Goal: Task Accomplishment & Management: Manage account settings

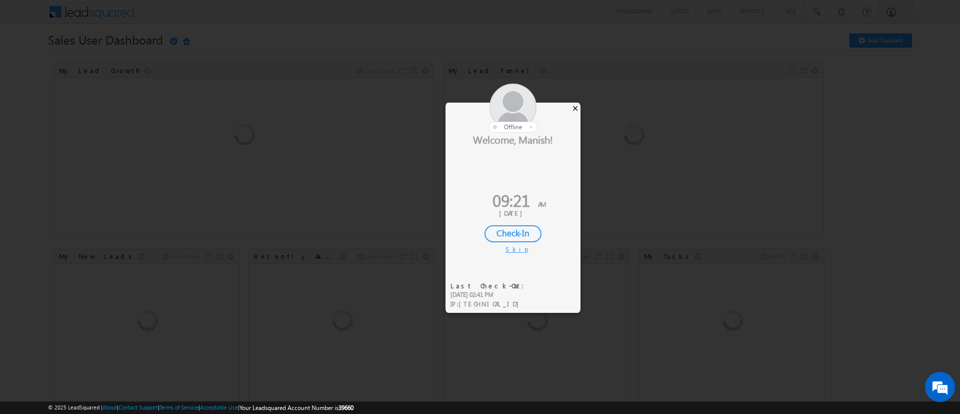
click at [573, 108] on div "×" at bounding box center [575, 108] width 11 height 11
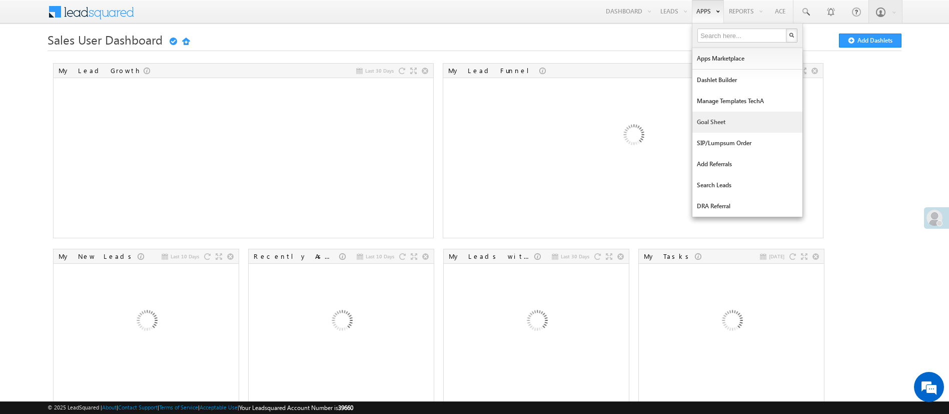
click at [720, 122] on link "Goal Sheet" at bounding box center [747, 122] width 110 height 21
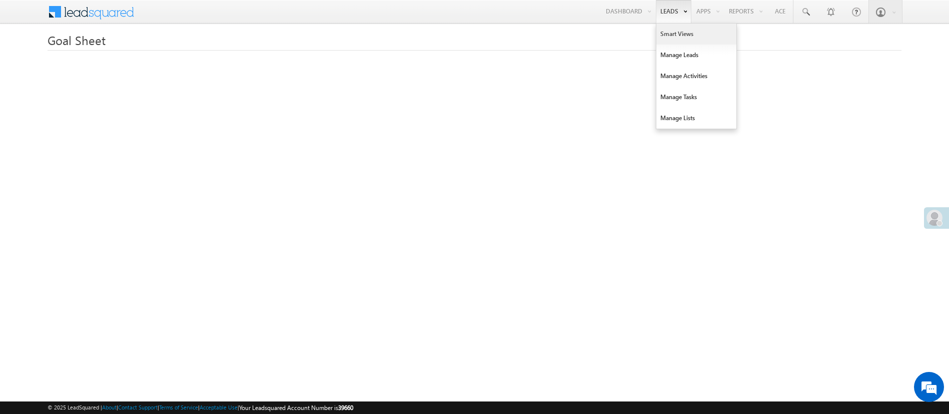
click at [674, 32] on link "Smart Views" at bounding box center [696, 34] width 80 height 21
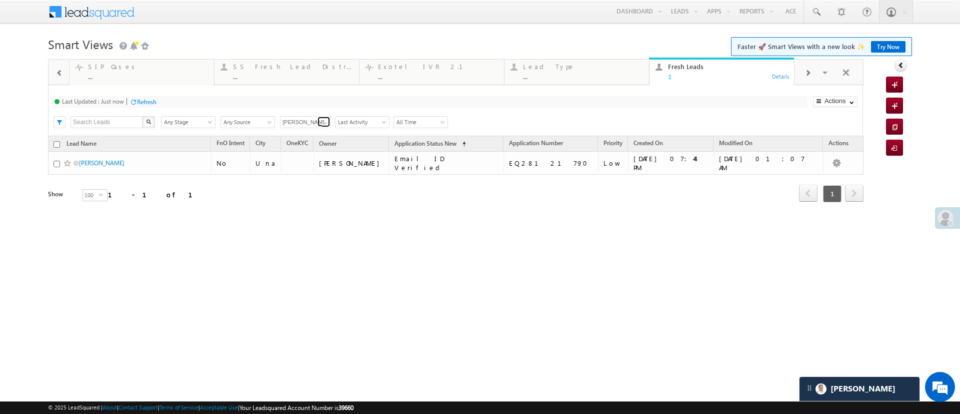
click at [327, 121] on span at bounding box center [325, 123] width 8 height 8
click at [312, 131] on link "Any Owner" at bounding box center [306, 134] width 52 height 12
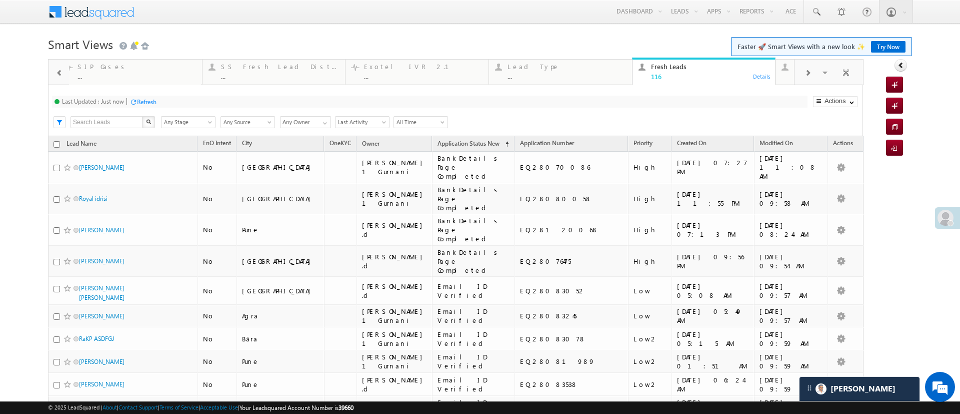
click at [330, 121] on input "Any Owner" at bounding box center [305, 122] width 51 height 12
click at [326, 121] on span at bounding box center [325, 123] width 8 height 8
click at [309, 160] on link "[PERSON_NAME]" at bounding box center [306, 155] width 52 height 12
type input "[PERSON_NAME]"
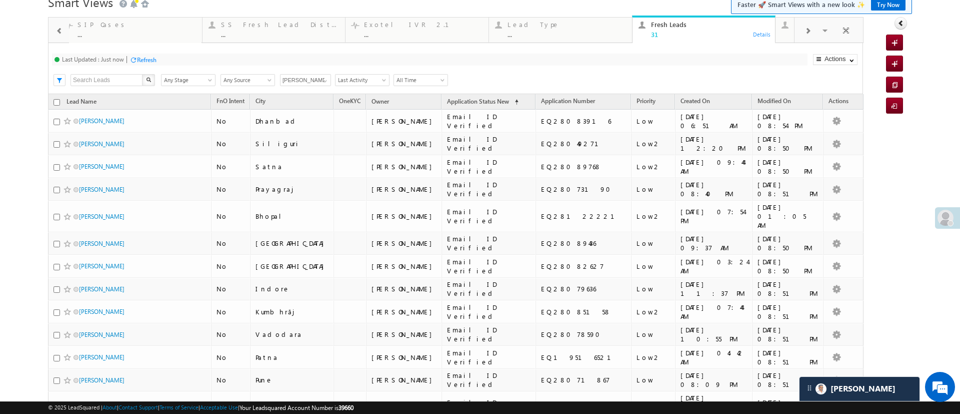
scroll to position [31, 0]
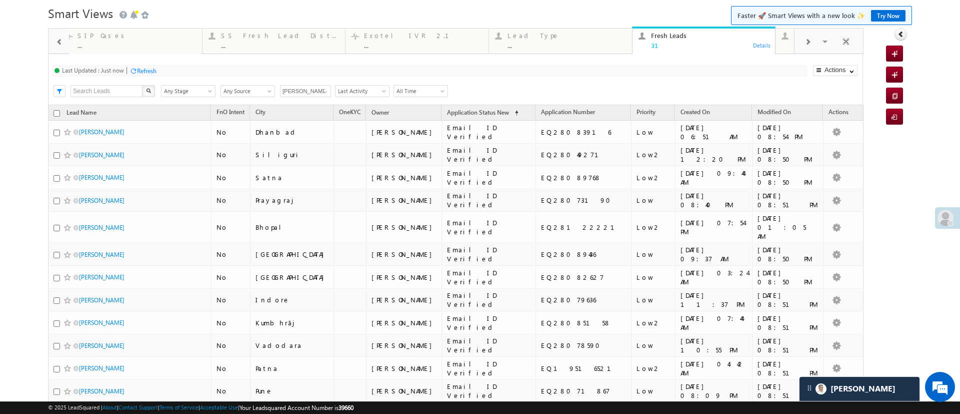
click at [54, 111] on input "checkbox" at bounding box center [57, 113] width 7 height 7
checkbox input "true"
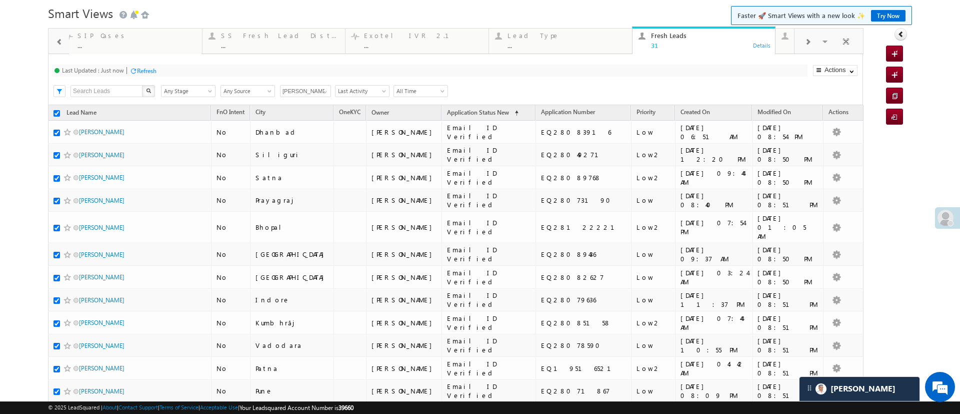
checkbox input "true"
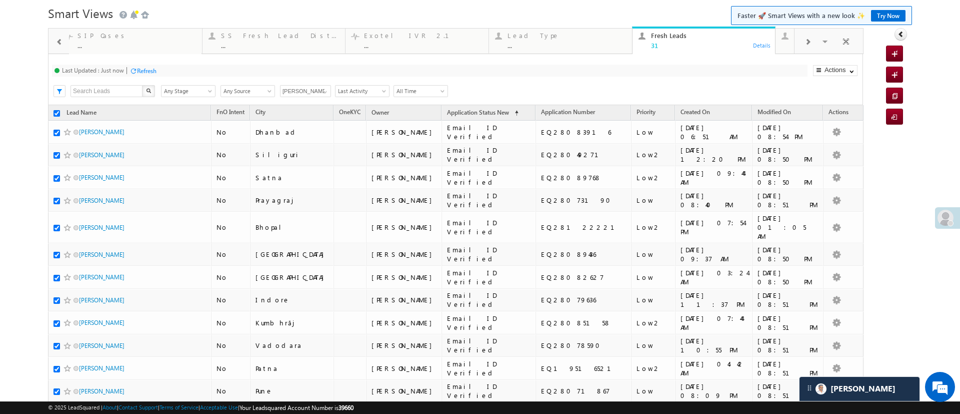
checkbox input "true"
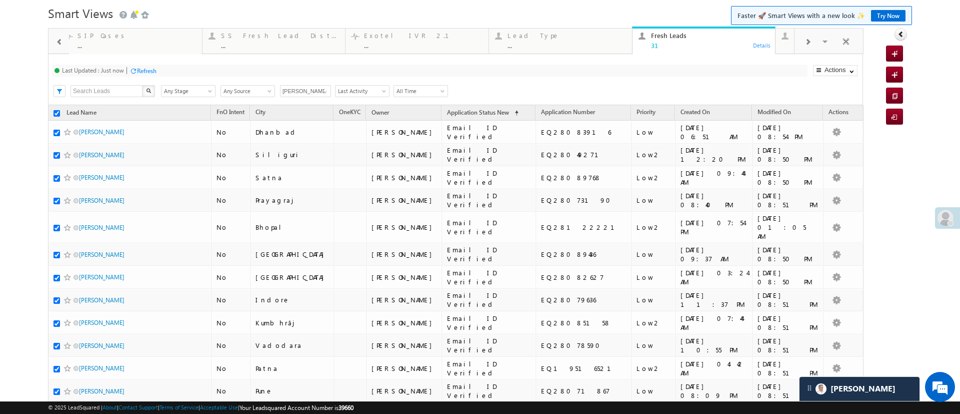
checkbox input "true"
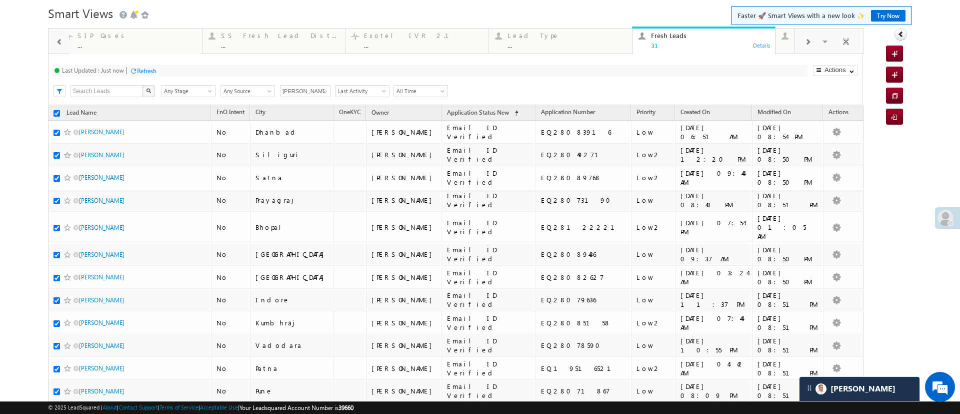
checkbox input "true"
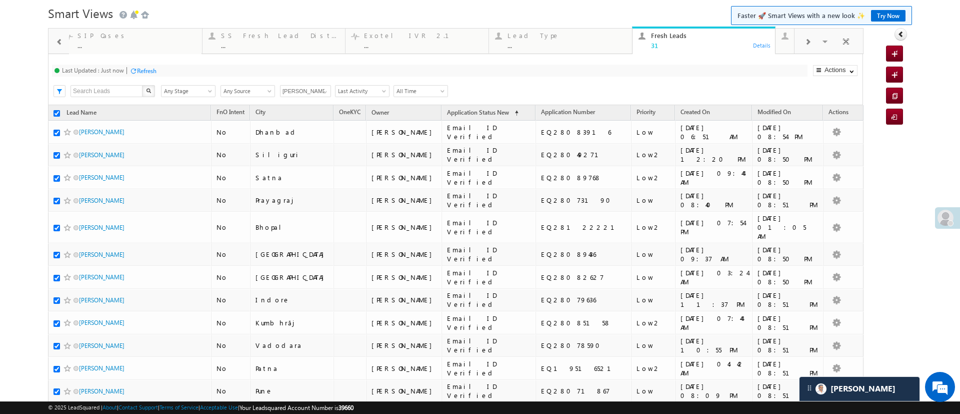
checkbox input "true"
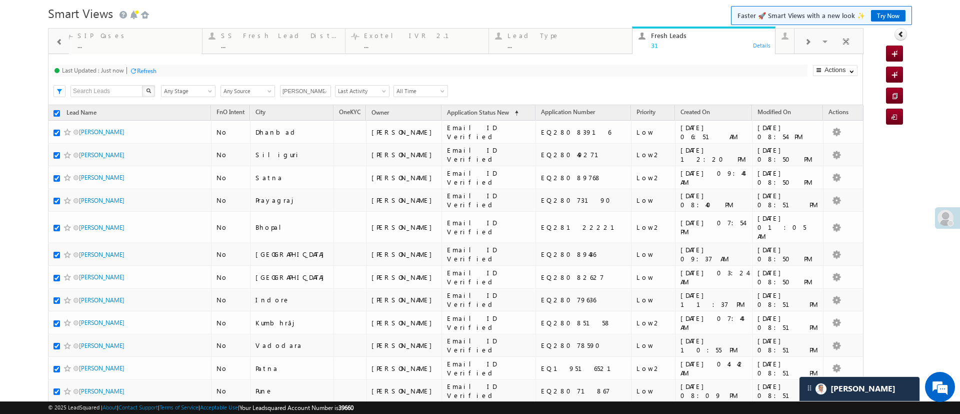
checkbox input "true"
type input "[PERSON_NAME]"
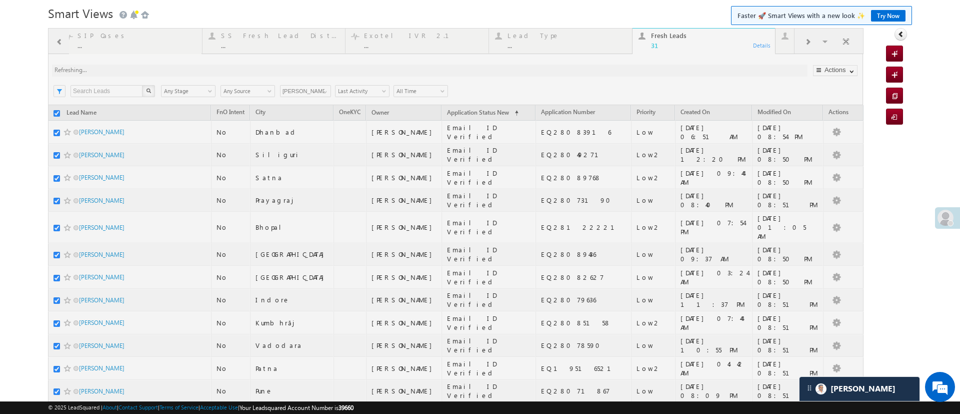
scroll to position [0, 0]
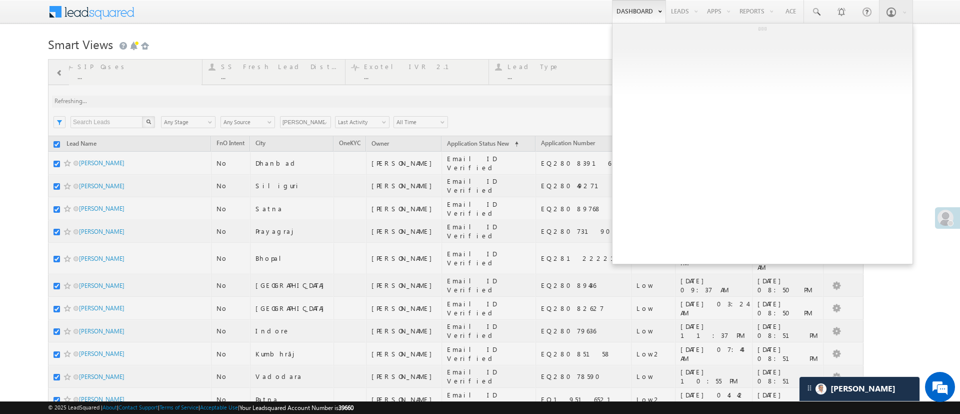
checkbox input "false"
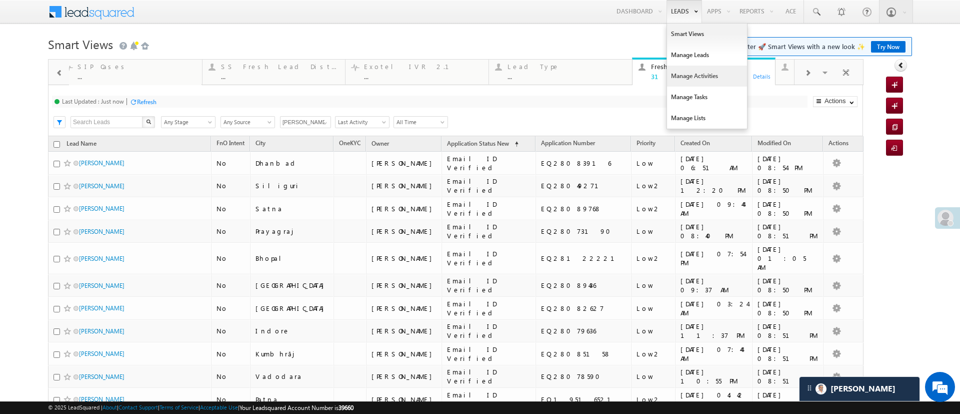
click at [686, 79] on link "Manage Activities" at bounding box center [707, 76] width 80 height 21
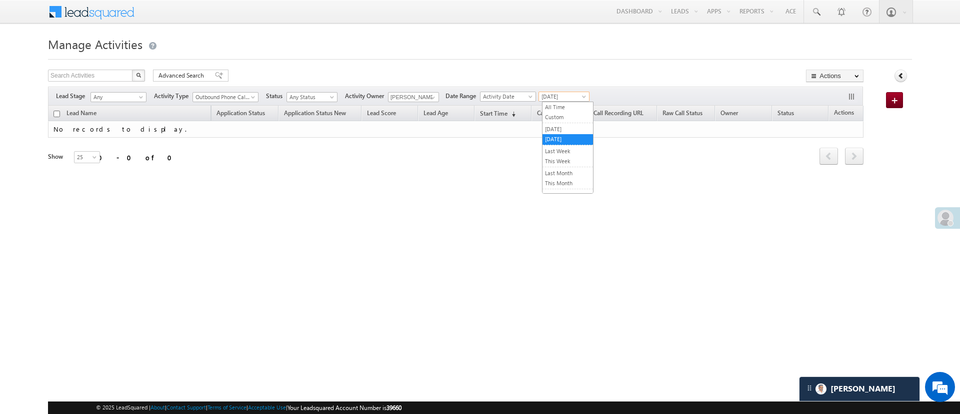
click at [569, 95] on span "[DATE]" at bounding box center [563, 96] width 48 height 9
click at [567, 129] on link "[DATE]" at bounding box center [568, 129] width 51 height 9
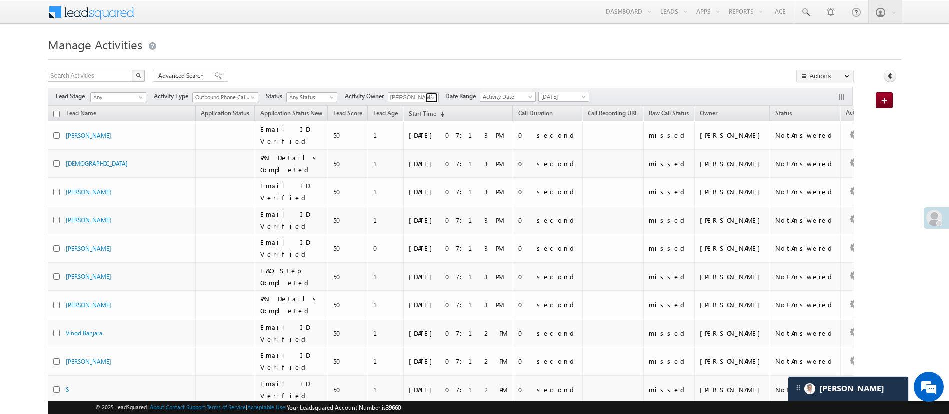
click at [436, 97] on span at bounding box center [433, 98] width 8 height 8
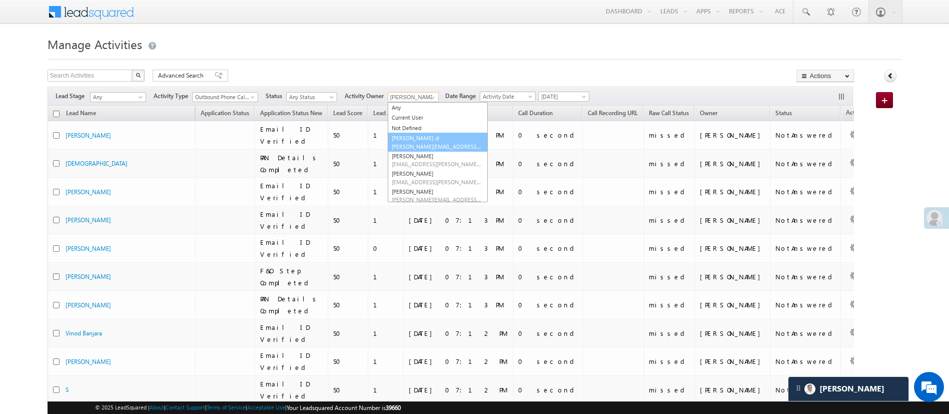
click at [423, 140] on link "Aakansha .d Aakansha.D@angelbroking.com" at bounding box center [438, 142] width 100 height 19
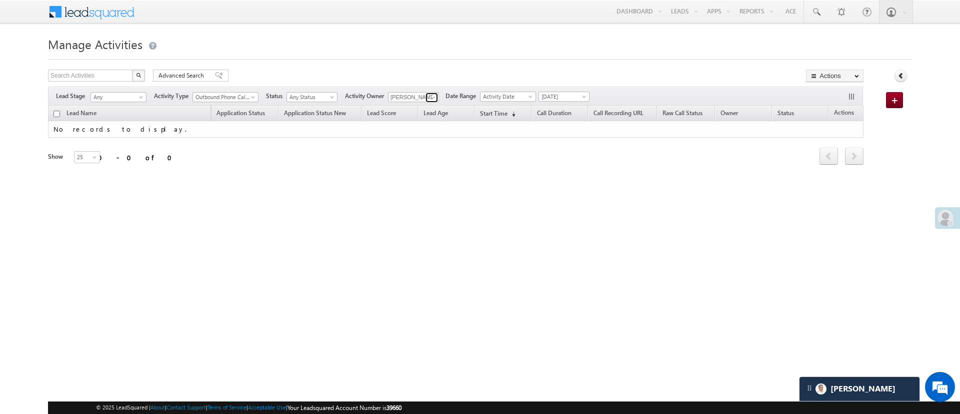
click at [436, 95] on span at bounding box center [433, 98] width 8 height 8
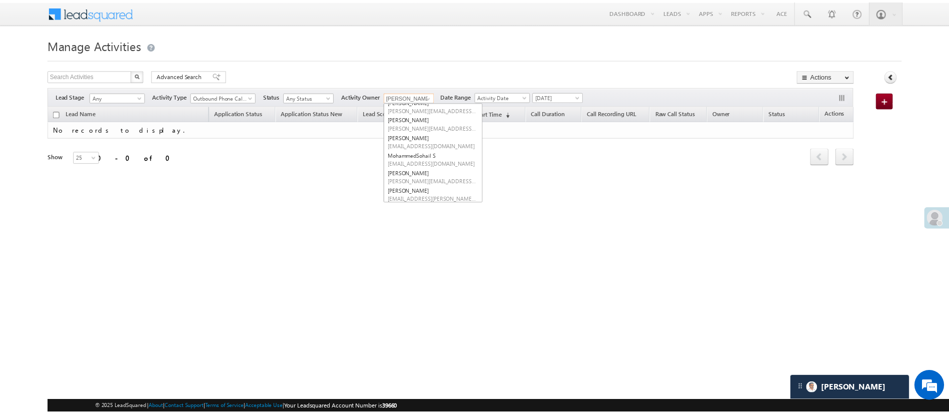
scroll to position [120, 0]
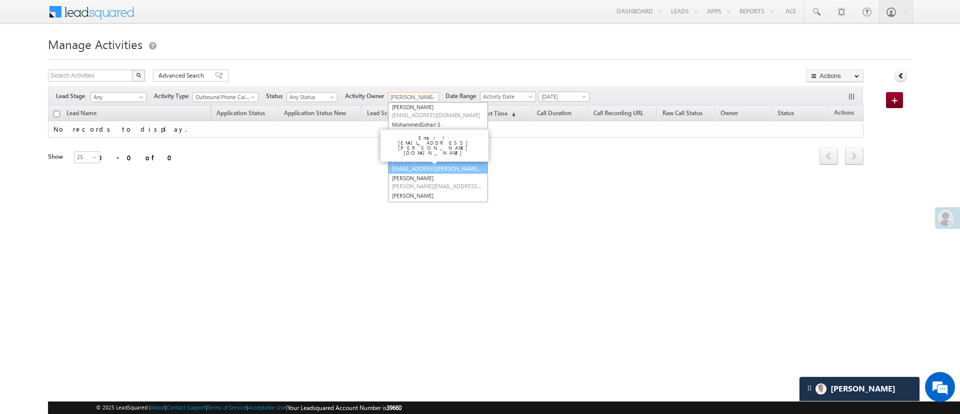
click at [449, 161] on link "Naseeba Khatoon Naseeba.Khatoon@angelbroking.com" at bounding box center [438, 164] width 100 height 19
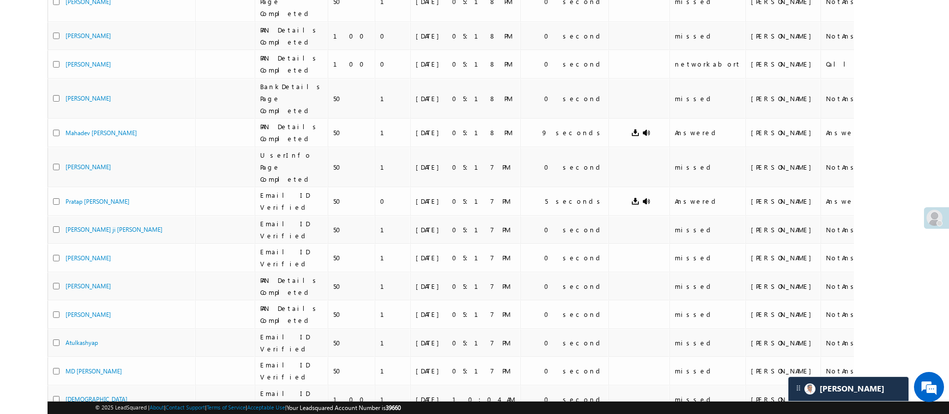
scroll to position [0, 0]
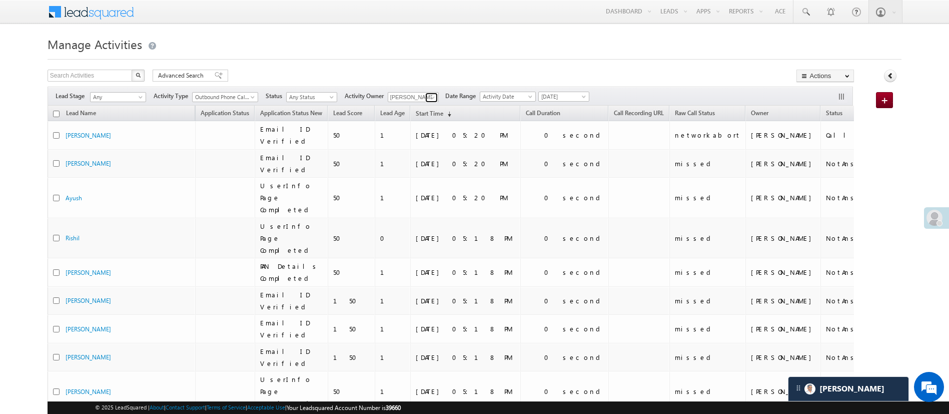
click at [428, 96] on link at bounding box center [431, 98] width 13 height 10
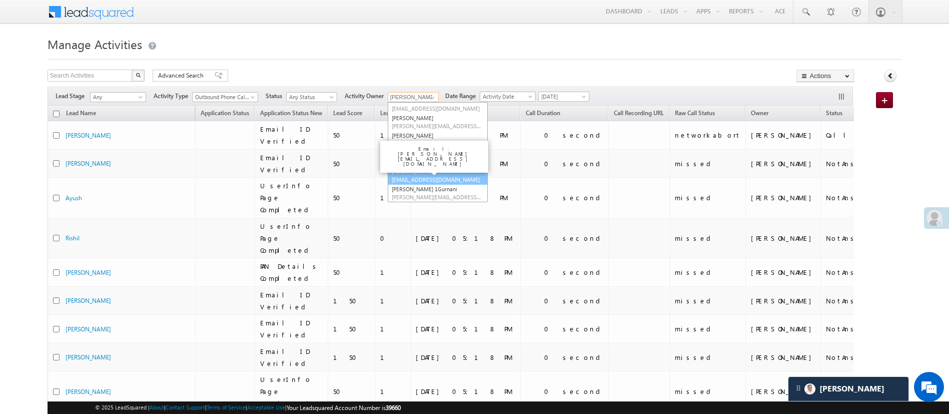
click at [467, 170] on link "Sandeep Kashyap Sandeep.Kashyap@angelbroking.com" at bounding box center [438, 175] width 100 height 19
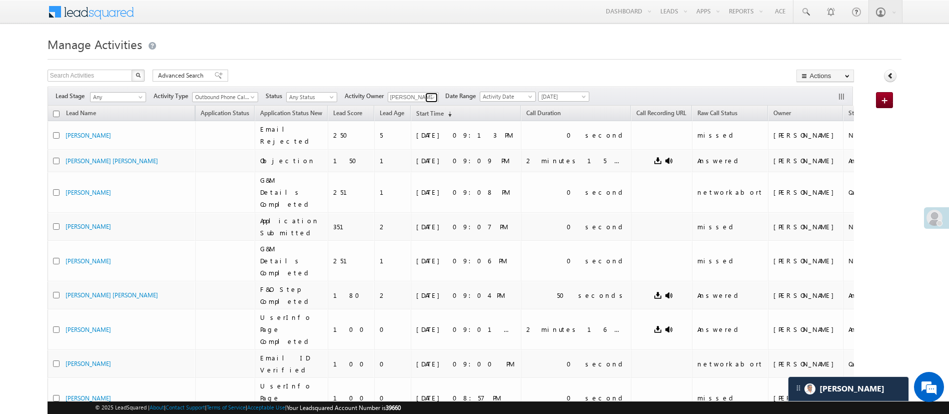
click at [435, 98] on span at bounding box center [433, 98] width 8 height 8
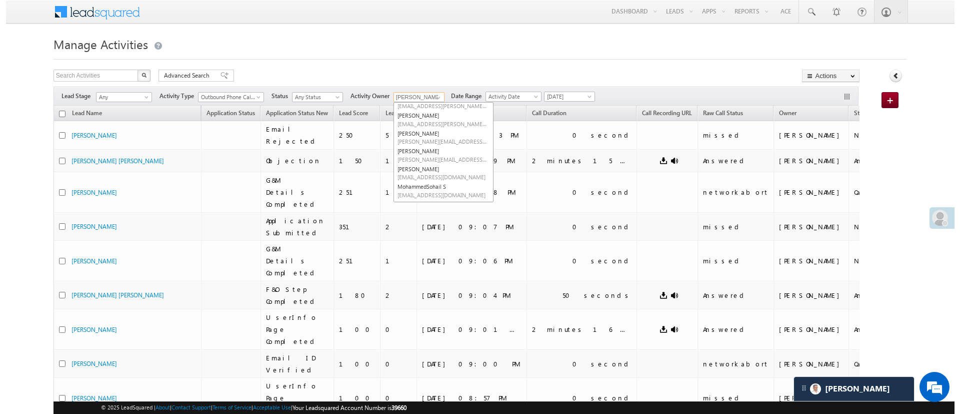
scroll to position [0, 0]
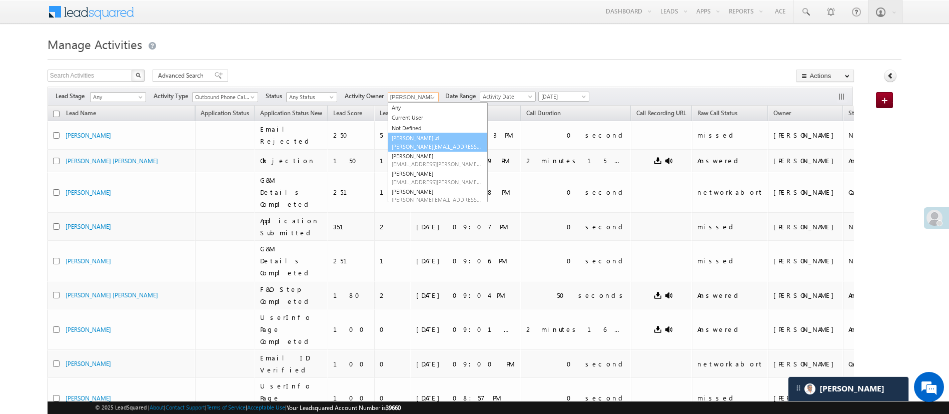
click at [464, 135] on link "Aakansha .d Aakansha.D@angelbroking.com" at bounding box center [438, 142] width 100 height 19
type input "[PERSON_NAME] .d"
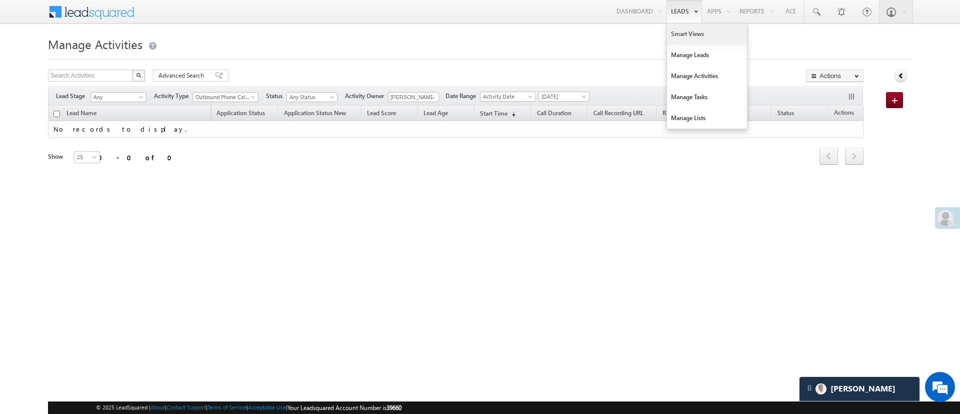
click at [675, 33] on link "Smart Views" at bounding box center [707, 34] width 80 height 21
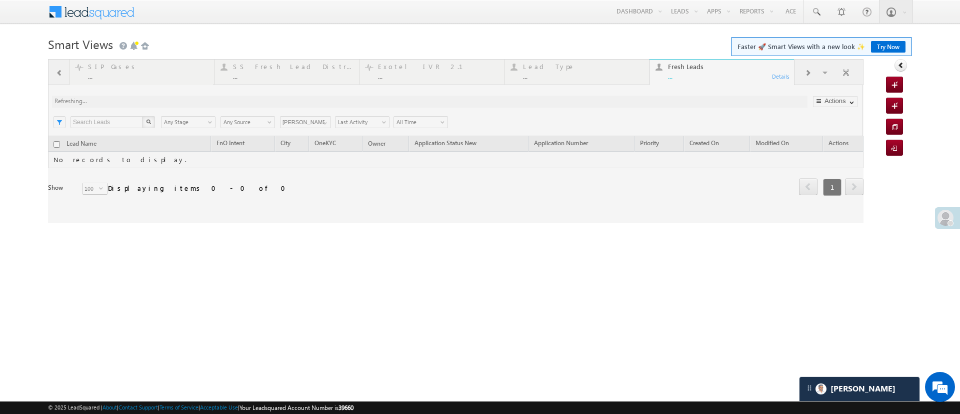
click at [323, 122] on div at bounding box center [456, 141] width 816 height 164
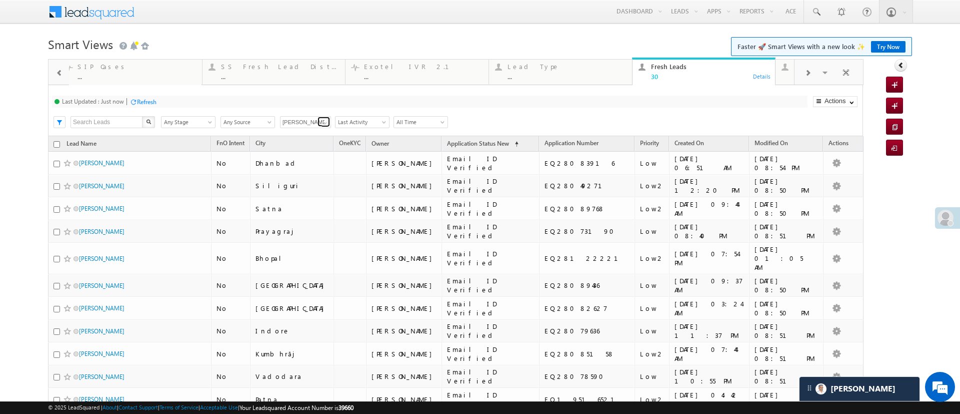
click at [323, 122] on span at bounding box center [325, 123] width 8 height 8
click at [300, 133] on link "Any Owner" at bounding box center [306, 134] width 52 height 12
type input "Any Owner"
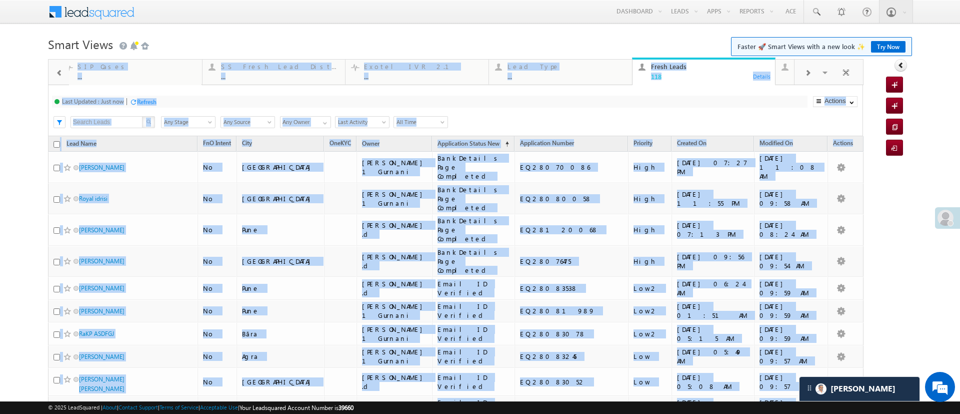
drag, startPoint x: 948, startPoint y: 58, endPoint x: 960, endPoint y: 117, distance: 60.6
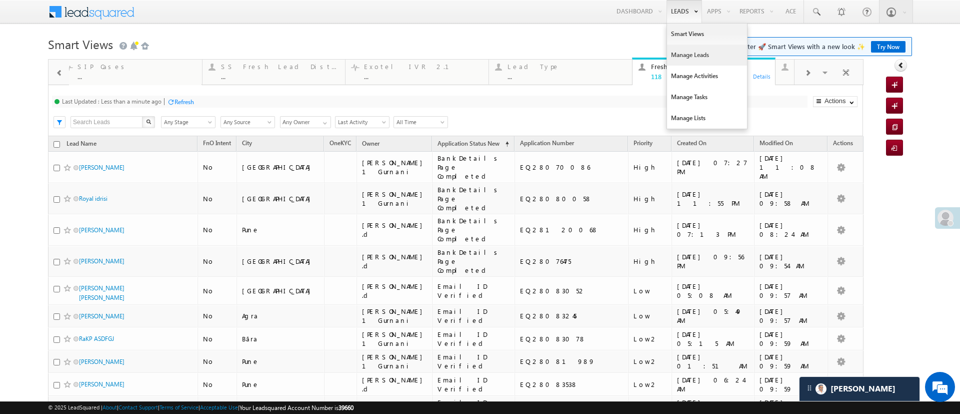
click at [686, 53] on link "Manage Leads" at bounding box center [707, 55] width 80 height 21
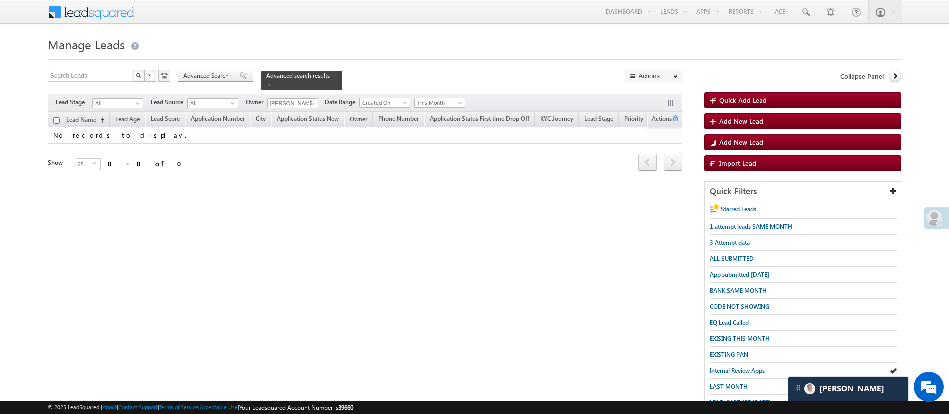
click at [208, 75] on span "Advanced Search" at bounding box center [207, 75] width 49 height 9
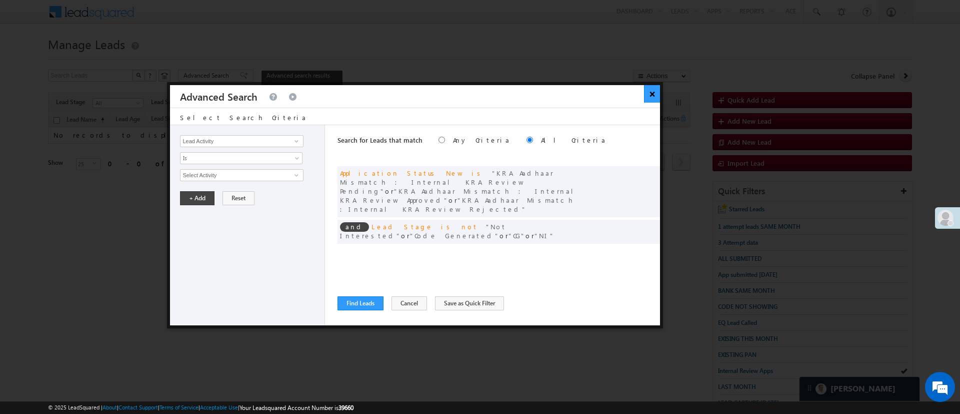
click at [649, 93] on button "×" at bounding box center [652, 94] width 17 height 18
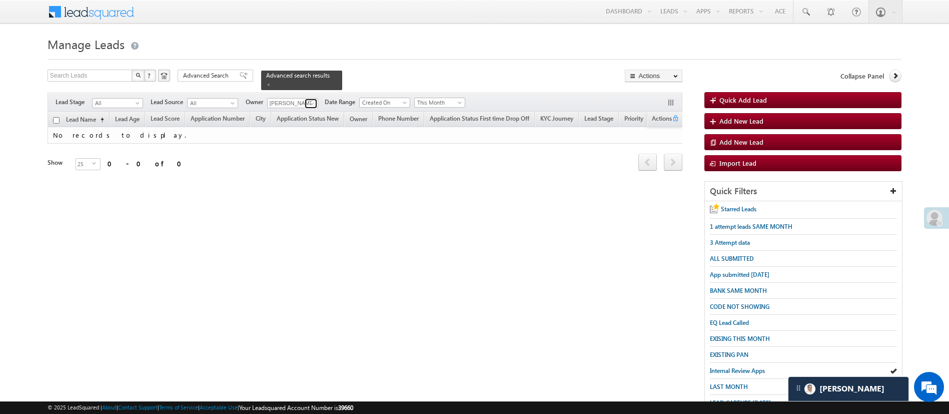
click at [313, 100] on span at bounding box center [312, 104] width 8 height 8
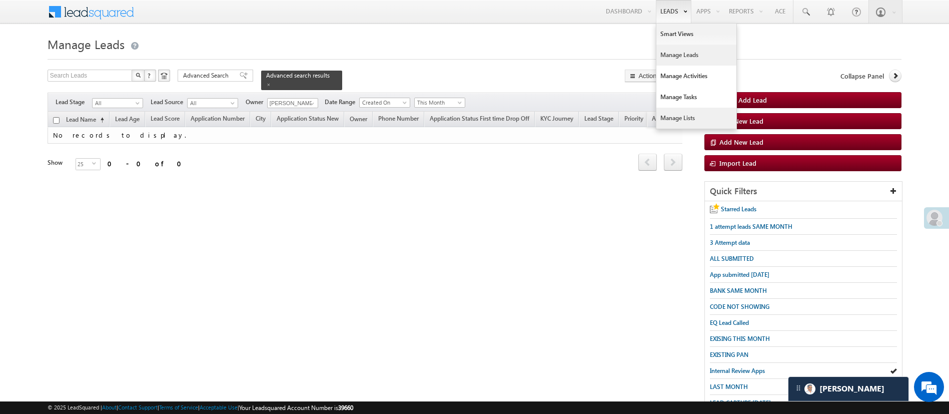
click at [681, 112] on link "Manage Lists" at bounding box center [696, 118] width 80 height 21
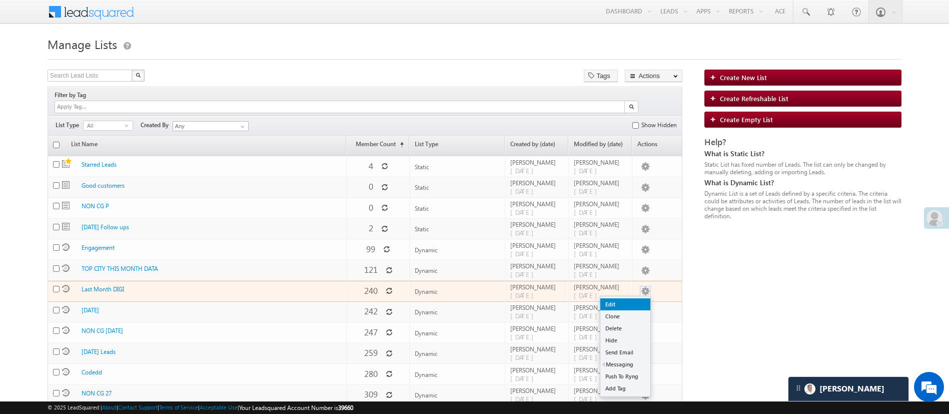
click at [633, 298] on link "Edit" at bounding box center [625, 304] width 50 height 12
checkbox input "true"
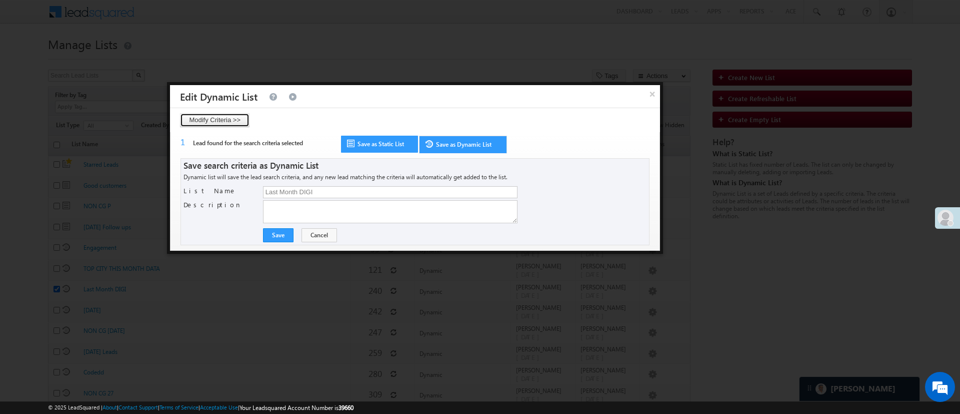
click at [224, 115] on button "Modify Criteria >>" at bounding box center [215, 120] width 70 height 14
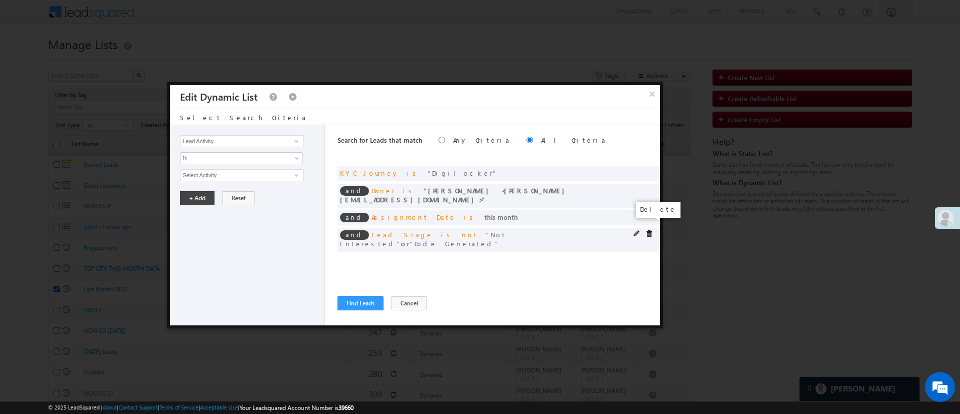
click at [646, 230] on span at bounding box center [649, 233] width 7 height 7
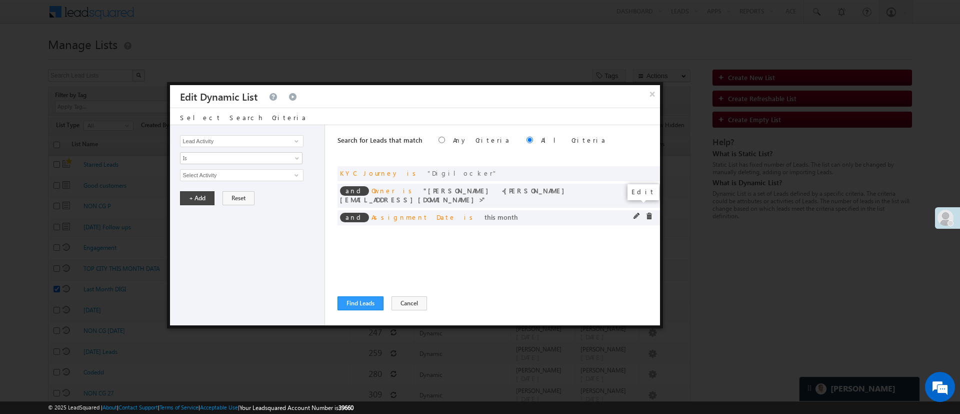
click at [636, 213] on span at bounding box center [637, 216] width 7 height 7
click at [282, 171] on span "This Month" at bounding box center [235, 175] width 109 height 9
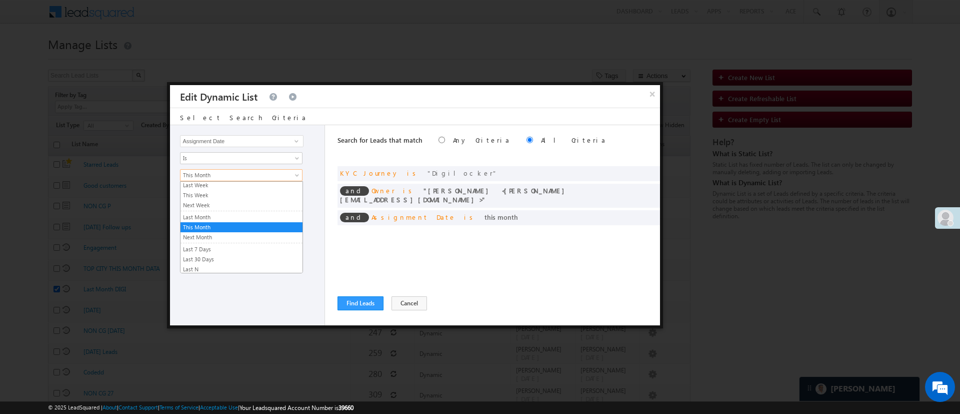
scroll to position [0, 0]
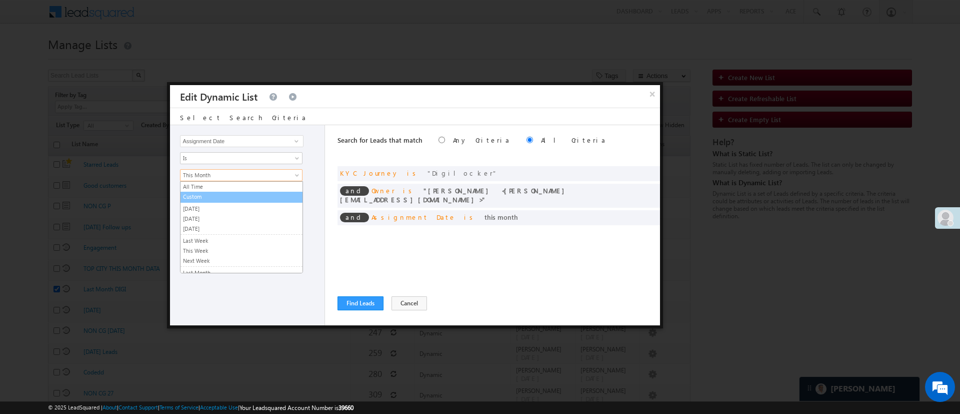
click at [269, 192] on link "Custom" at bounding box center [242, 196] width 122 height 9
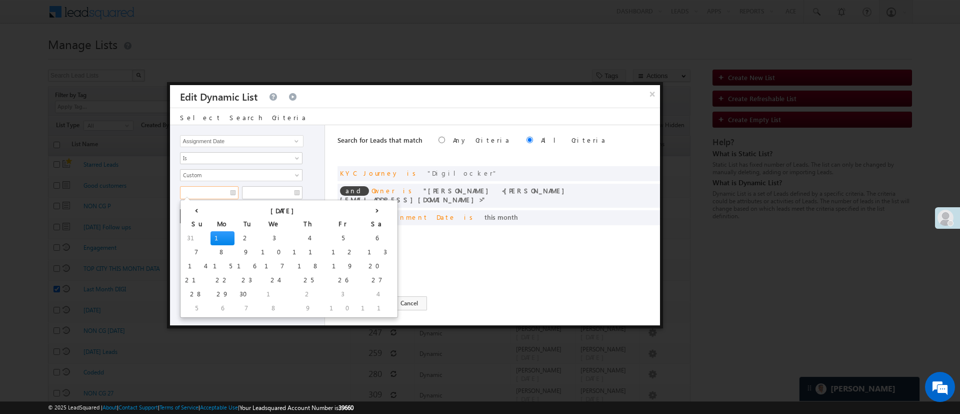
click at [209, 188] on input "text" at bounding box center [209, 192] width 59 height 13
click at [189, 209] on th "‹" at bounding box center [197, 209] width 28 height 15
click at [332, 293] on td "29" at bounding box center [344, 294] width 24 height 14
type input "08/29/25"
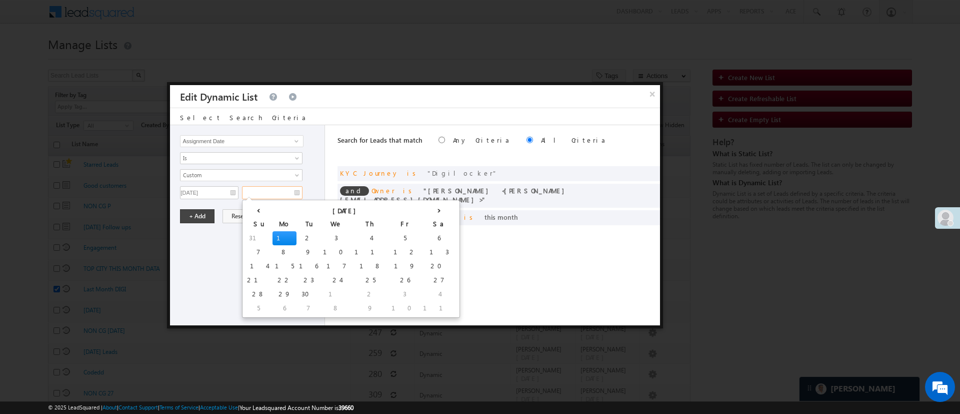
click at [274, 192] on input "text" at bounding box center [272, 192] width 61 height 13
click at [252, 209] on th "‹" at bounding box center [259, 209] width 28 height 15
click at [253, 306] on td "31" at bounding box center [261, 308] width 32 height 14
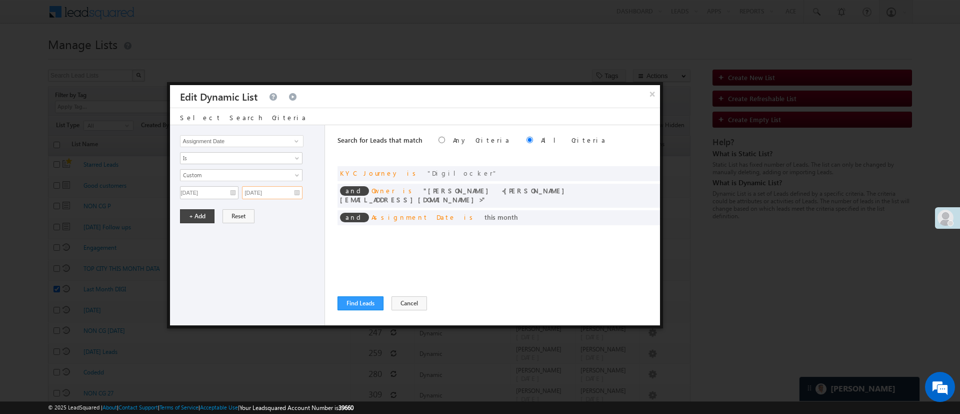
type input "08/31/25"
click at [197, 212] on button "+ Add" at bounding box center [197, 216] width 35 height 14
click at [656, 165] on div at bounding box center [658, 166] width 5 height 3
click at [649, 170] on span at bounding box center [649, 172] width 7 height 7
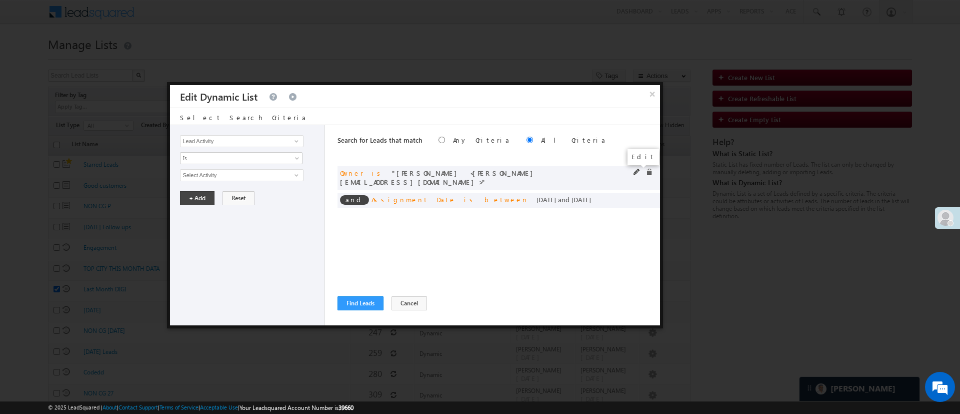
click at [637, 170] on span at bounding box center [637, 172] width 7 height 7
click at [286, 177] on span "[PERSON_NAME]" at bounding box center [238, 175] width 114 height 11
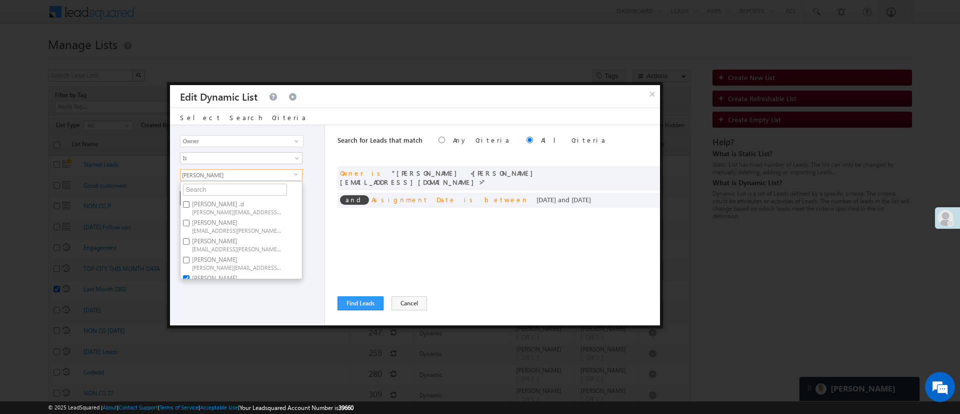
click at [227, 206] on label "Aakansha .d Aakansha.D@angelbroking.com" at bounding box center [237, 207] width 112 height 19
click at [190, 206] on input "Aakansha .d Aakansha.D@angelbroking.com" at bounding box center [186, 204] width 7 height 7
checkbox input "true"
click at [227, 223] on label "Anuj Rajak Anuj.Rajak@angelbroking.com" at bounding box center [237, 226] width 112 height 19
click at [190, 223] on input "Anuj Rajak Anuj.Rajak@angelbroking.com" at bounding box center [186, 223] width 7 height 7
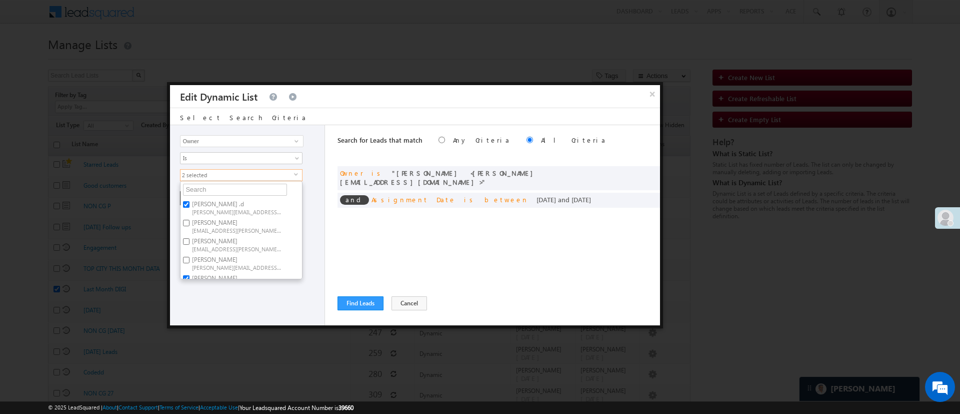
checkbox input "true"
click at [233, 241] on label "Hemant Nandwana Hemant.Nandwana@angelbroking.com" at bounding box center [237, 244] width 112 height 19
click at [190, 241] on input "Hemant Nandwana Hemant.Nandwana@angelbroking.com" at bounding box center [186, 241] width 7 height 7
checkbox input "true"
click at [257, 259] on label "Himanshu Sharma HIMANSHU.SHARMA@ANGELBROKING.COM" at bounding box center [237, 263] width 112 height 19
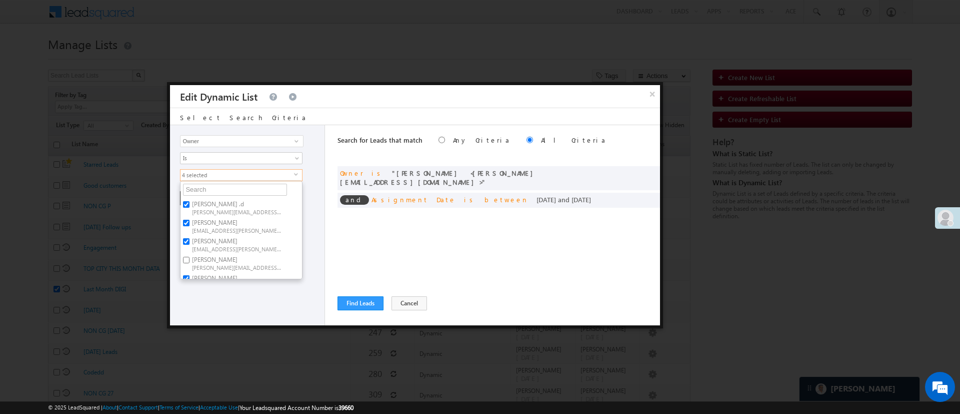
click at [190, 259] on input "Himanshu Sharma HIMANSHU.SHARMA@ANGELBROKING.COM" at bounding box center [186, 260] width 7 height 7
checkbox input "true"
click at [260, 286] on div "Lead Activity Task Sales Group Prospect Id WA Last Message Timestamp 4th Day Di…" at bounding box center [247, 225] width 155 height 200
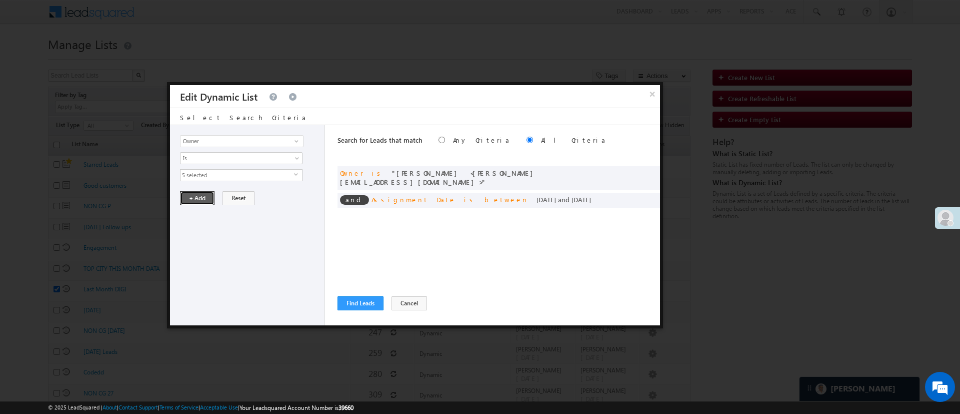
click at [204, 202] on button "+ Add" at bounding box center [197, 198] width 35 height 14
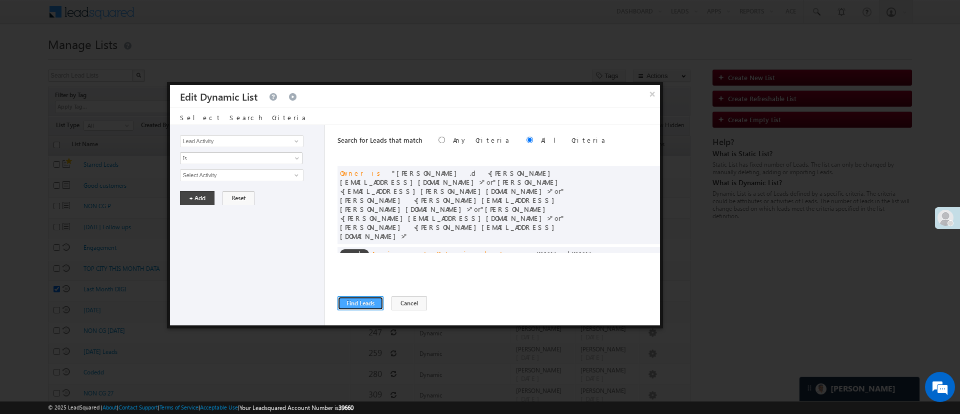
click at [357, 301] on button "Find Leads" at bounding box center [361, 303] width 46 height 14
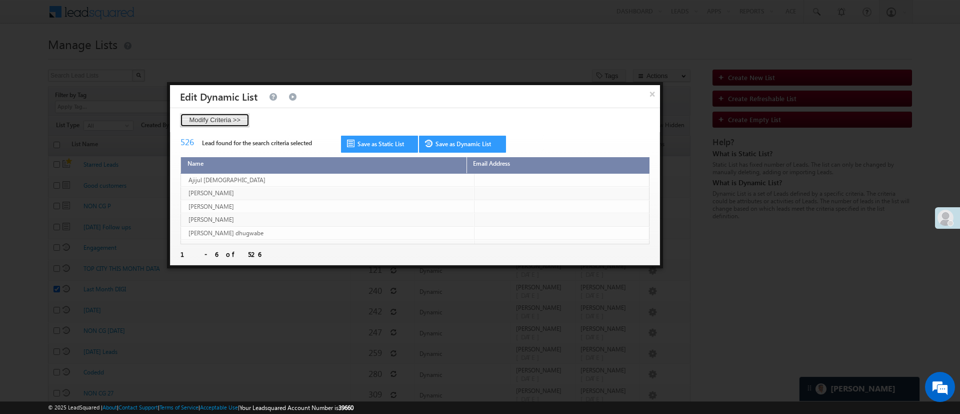
click at [241, 122] on button "Modify Criteria >>" at bounding box center [215, 120] width 70 height 14
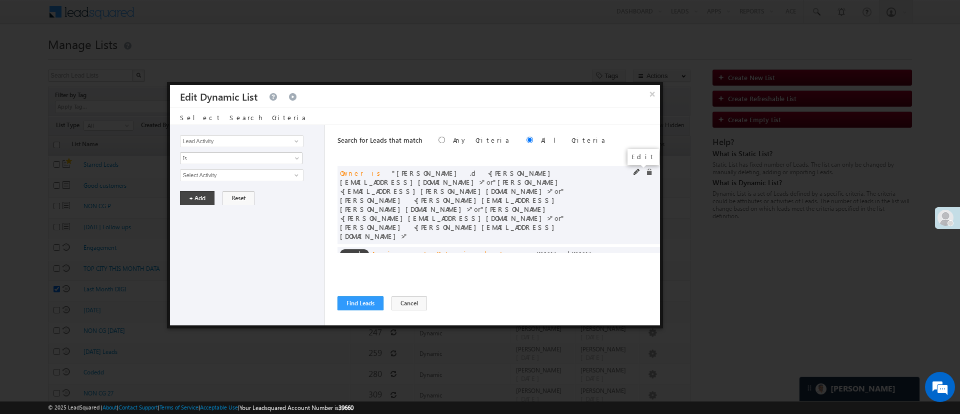
click at [634, 171] on span at bounding box center [637, 172] width 7 height 7
click at [270, 173] on span "5 selected" at bounding box center [238, 175] width 114 height 11
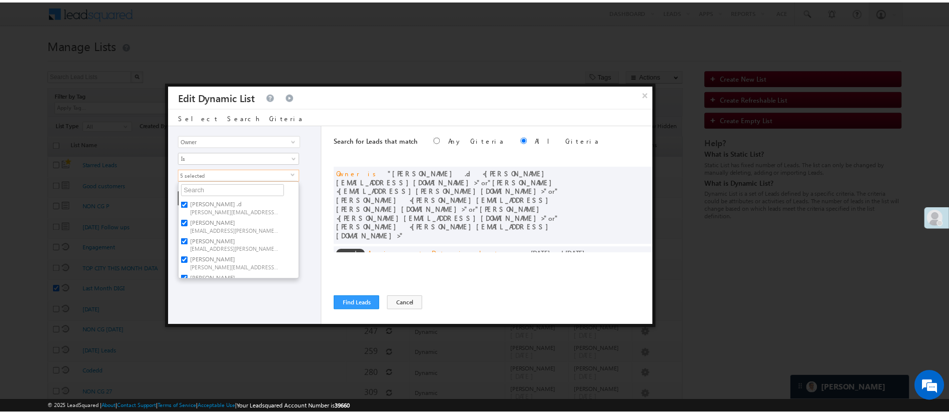
scroll to position [30, 0]
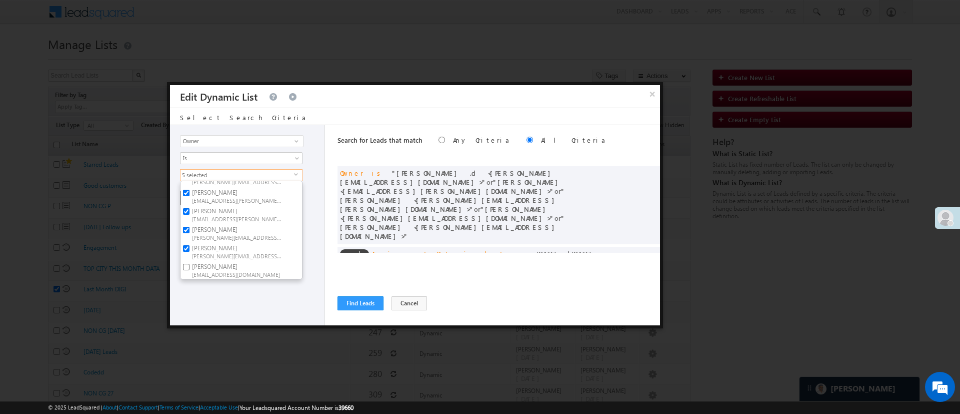
click at [229, 235] on span "[PERSON_NAME][EMAIL_ADDRESS][DOMAIN_NAME]" at bounding box center [237, 237] width 90 height 8
click at [190, 233] on input "Himanshu Sharma HIMANSHU.SHARMA@ANGELBROKING.COM" at bounding box center [186, 230] width 7 height 7
checkbox input "false"
click at [230, 252] on span "[PERSON_NAME][EMAIL_ADDRESS][DOMAIN_NAME]" at bounding box center [237, 256] width 90 height 8
click at [190, 251] on input "Lavisha Gautam Lavisha.Gautam@angelbroking.com" at bounding box center [186, 248] width 7 height 7
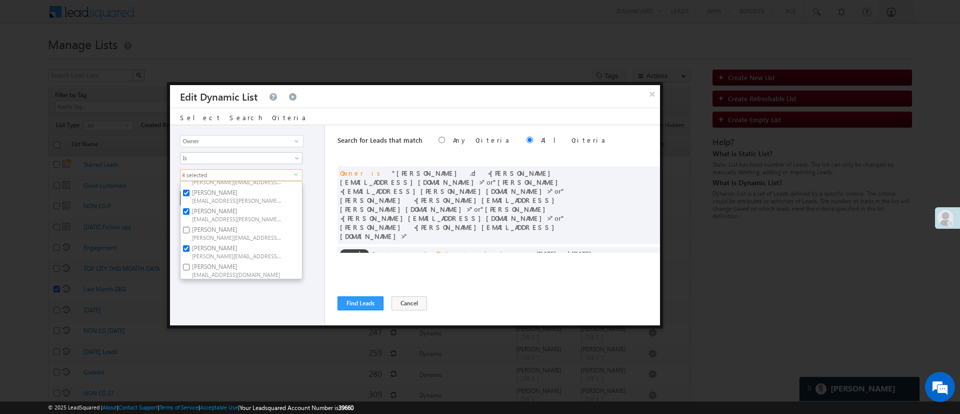
checkbox input "false"
click at [261, 301] on div "Lead Activity Task Sales Group Prospect Id WA Last Message Timestamp 4th Day Di…" at bounding box center [247, 225] width 155 height 200
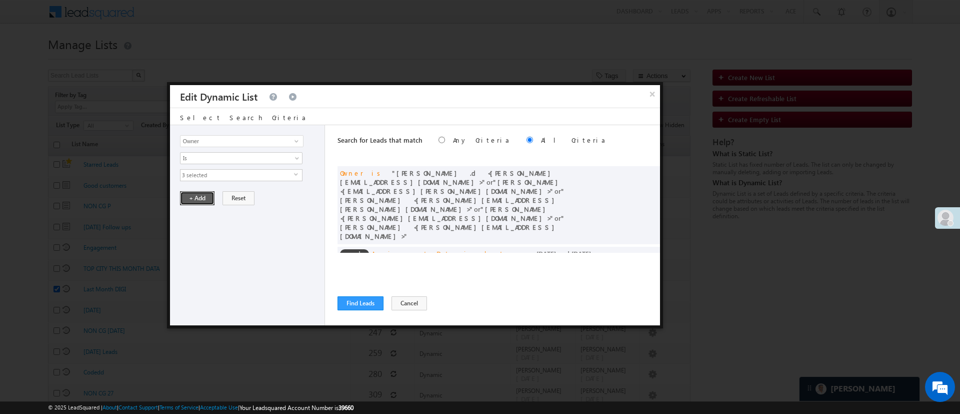
click at [184, 195] on button "+ Add" at bounding box center [197, 198] width 35 height 14
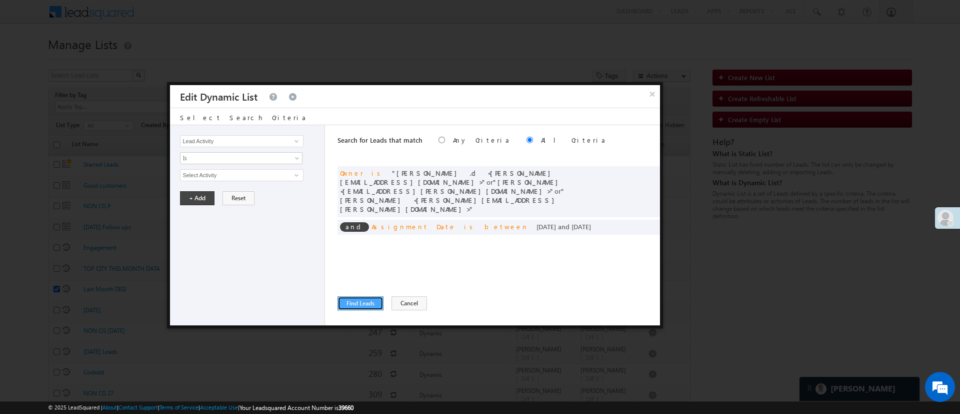
click at [361, 299] on button "Find Leads" at bounding box center [361, 303] width 46 height 14
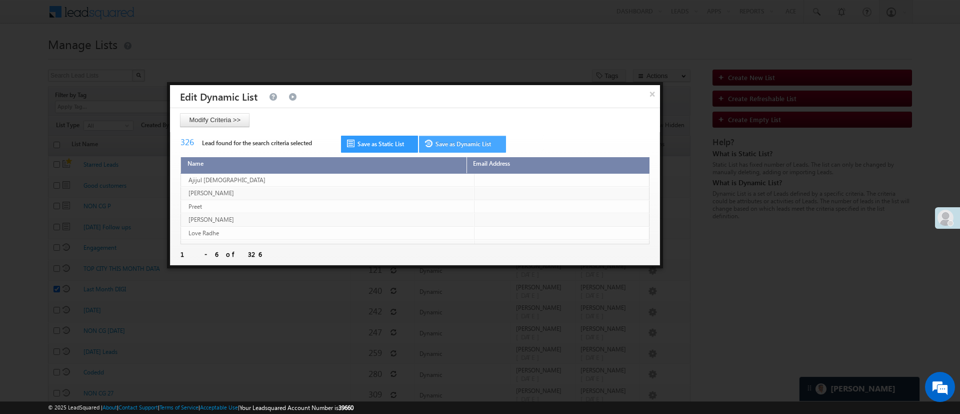
click at [460, 148] on link "Save as Dynamic List" at bounding box center [462, 144] width 87 height 17
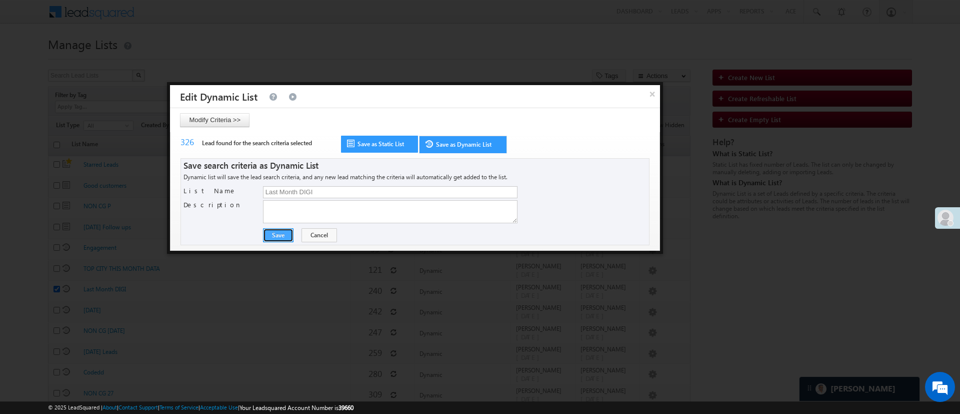
click at [271, 237] on button "Save" at bounding box center [278, 235] width 31 height 14
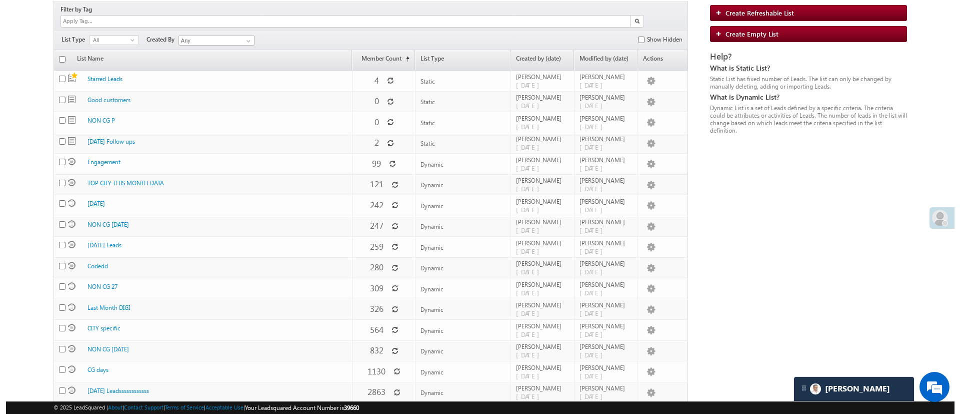
scroll to position [95, 0]
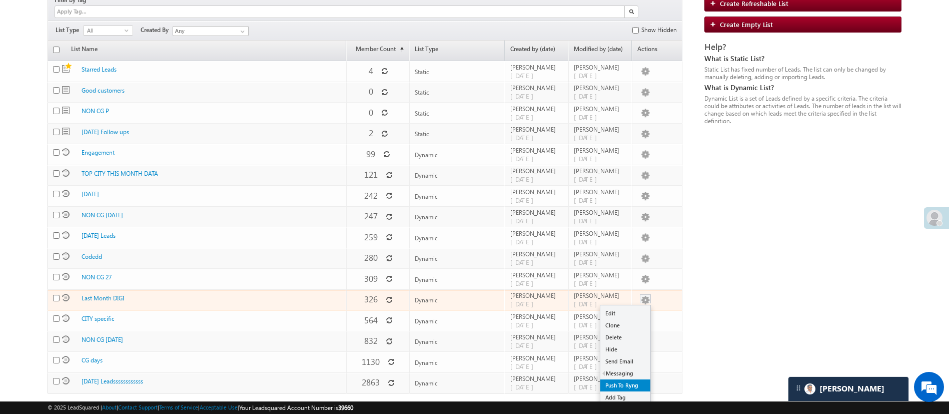
click at [631, 379] on link "Push To Ryng" at bounding box center [625, 385] width 50 height 12
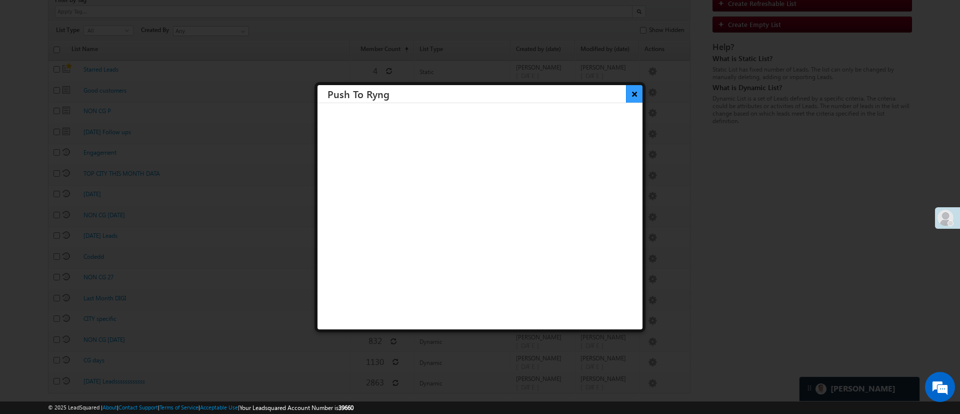
click at [626, 99] on button "×" at bounding box center [634, 94] width 17 height 18
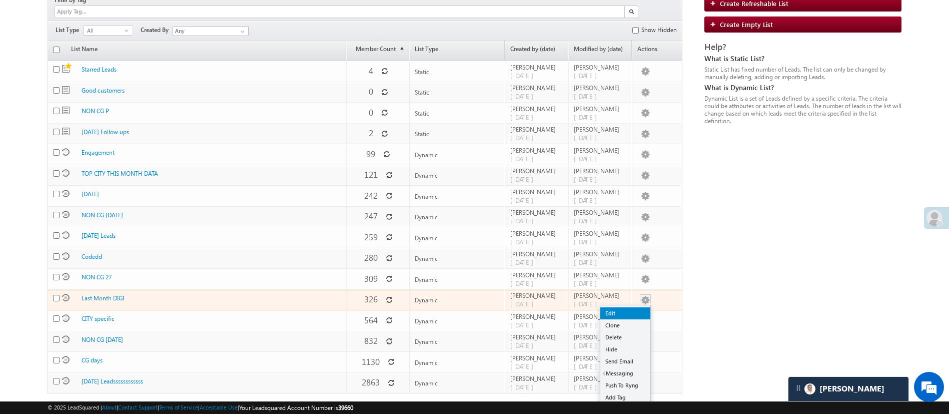
click at [634, 307] on link "Edit" at bounding box center [625, 313] width 50 height 12
checkbox input "true"
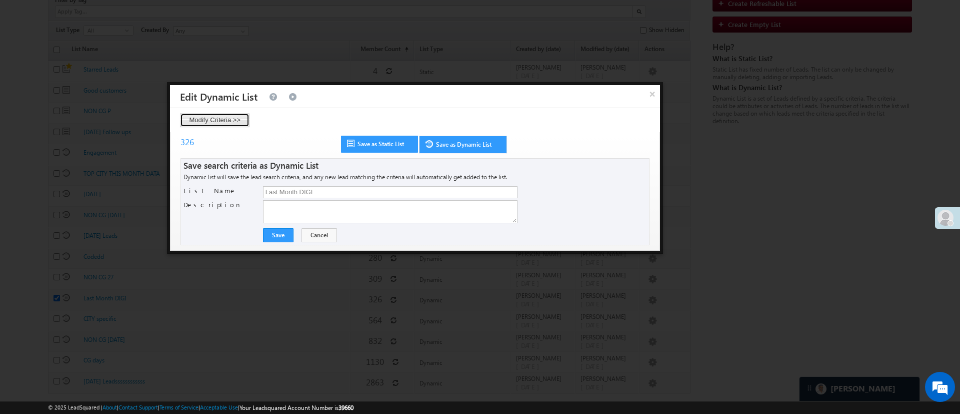
click at [241, 120] on button "Modify Criteria >>" at bounding box center [215, 120] width 70 height 14
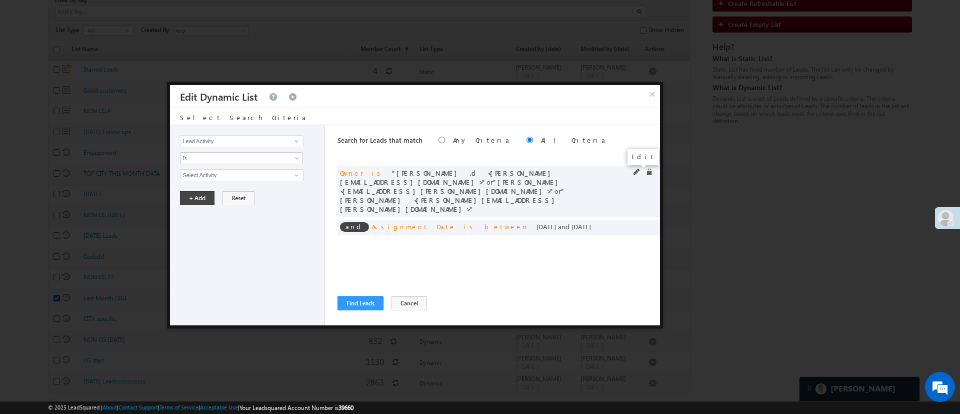
click at [635, 169] on span at bounding box center [637, 172] width 7 height 7
click at [293, 142] on span at bounding box center [297, 141] width 8 height 8
click at [248, 159] on link "Lead Stage" at bounding box center [242, 163] width 122 height 12
type input "Lead Stage"
click at [248, 160] on span "Is" at bounding box center [235, 158] width 109 height 9
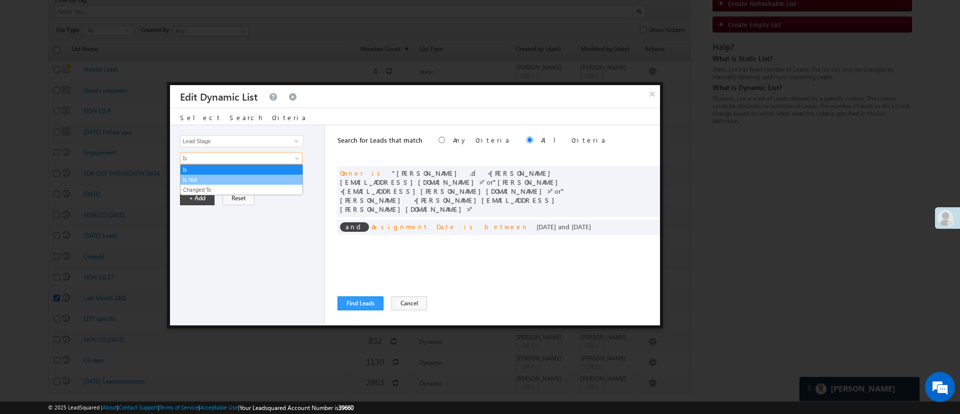
click at [246, 175] on li "Is Not" at bounding box center [242, 180] width 122 height 10
click at [247, 174] on span "None Selected" at bounding box center [238, 175] width 114 height 11
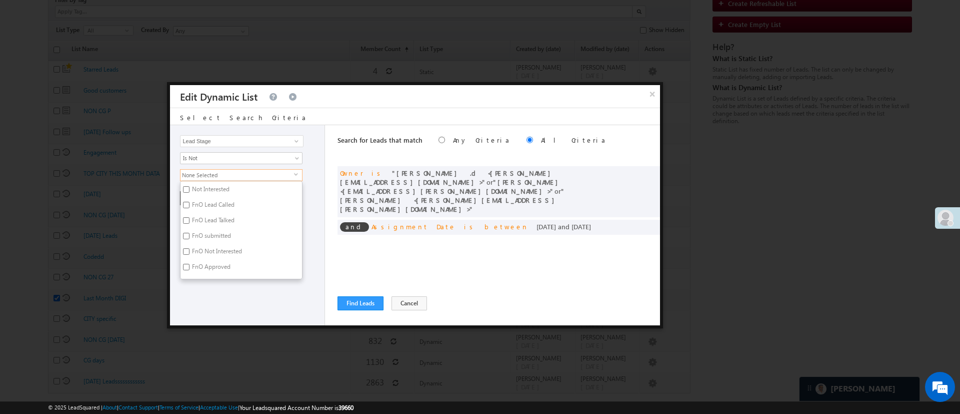
scroll to position [140, 0]
click at [216, 220] on label "Not Interested" at bounding box center [210, 221] width 59 height 16
click at [190, 220] on input "Not Interested" at bounding box center [186, 219] width 7 height 7
checkbox input "true"
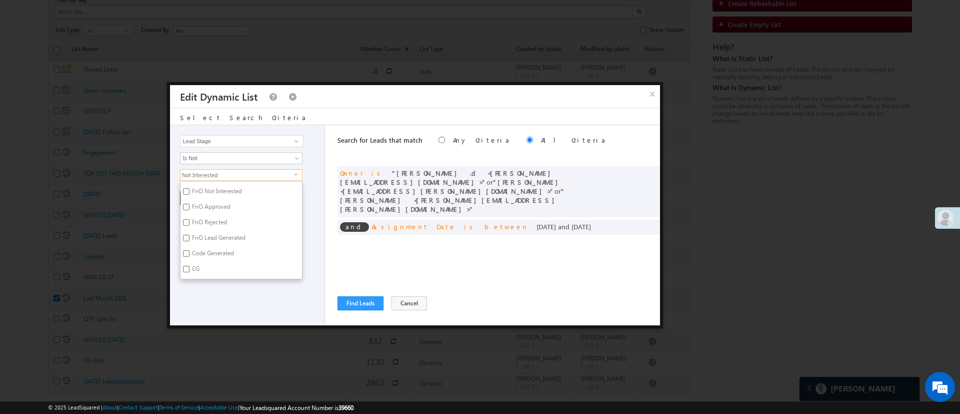
click at [219, 251] on label "Code Generated" at bounding box center [213, 255] width 64 height 16
click at [190, 251] on input "Code Generated" at bounding box center [186, 253] width 7 height 7
checkbox input "true"
click at [240, 287] on div "Lead Activity Task Sales Group Prospect Id WA Last Message Timestamp 4th Day Di…" at bounding box center [247, 225] width 155 height 200
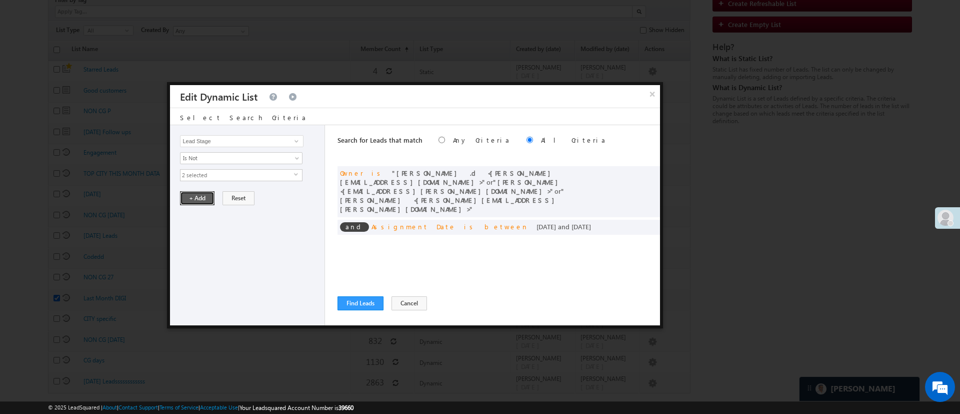
click at [203, 200] on button "+ Add" at bounding box center [197, 198] width 35 height 14
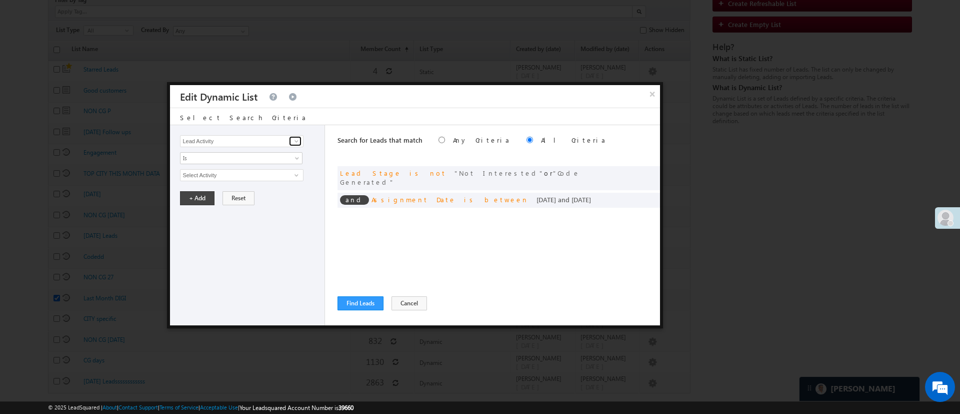
click at [296, 139] on span at bounding box center [297, 141] width 8 height 8
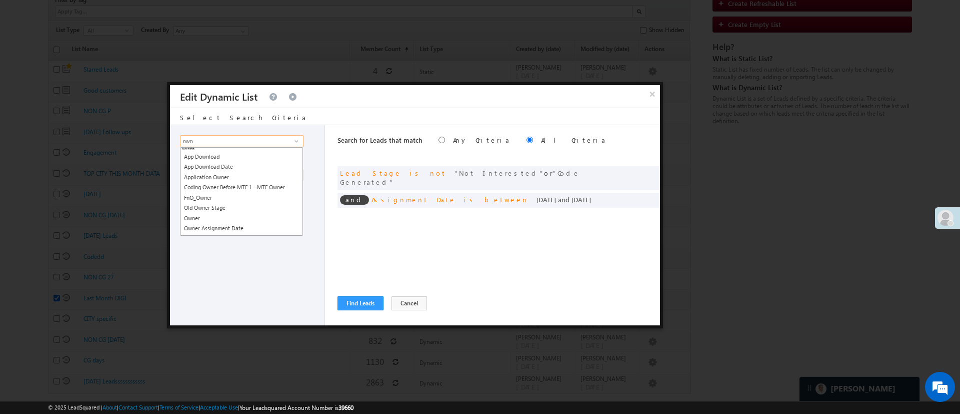
scroll to position [36, 0]
click at [209, 186] on link "Owner" at bounding box center [241, 188] width 123 height 12
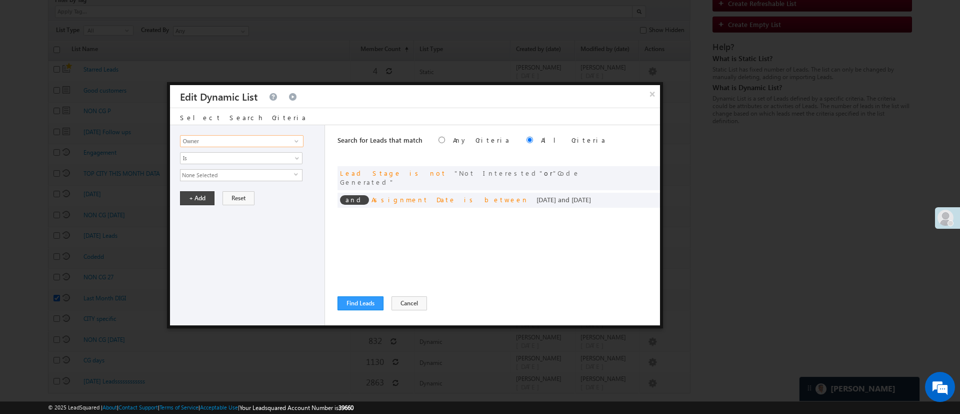
type input "Owner"
click at [214, 174] on span "None Selected" at bounding box center [238, 175] width 114 height 11
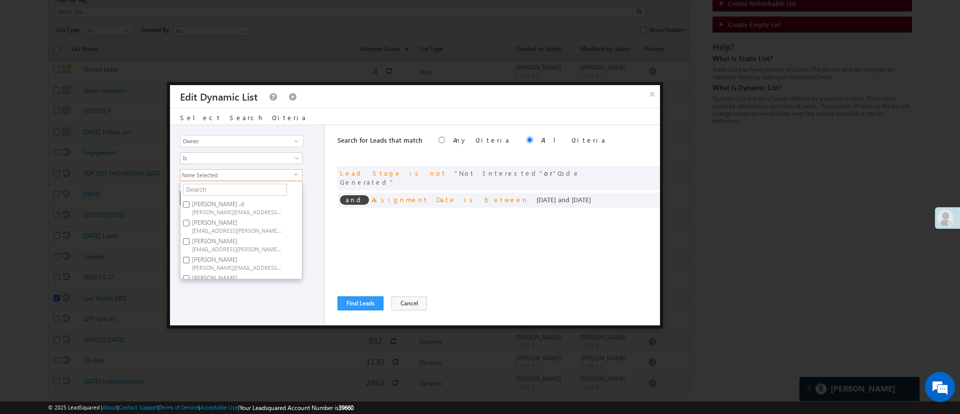
click at [213, 204] on label "Aakansha .d Aakansha.D@angelbroking.com" at bounding box center [237, 207] width 112 height 19
click at [190, 204] on input "Aakansha .d Aakansha.D@angelbroking.com" at bounding box center [186, 204] width 7 height 7
checkbox input "true"
click at [240, 270] on span "Ujjwal.1Gurnani@angelbroking.com" at bounding box center [237, 274] width 90 height 8
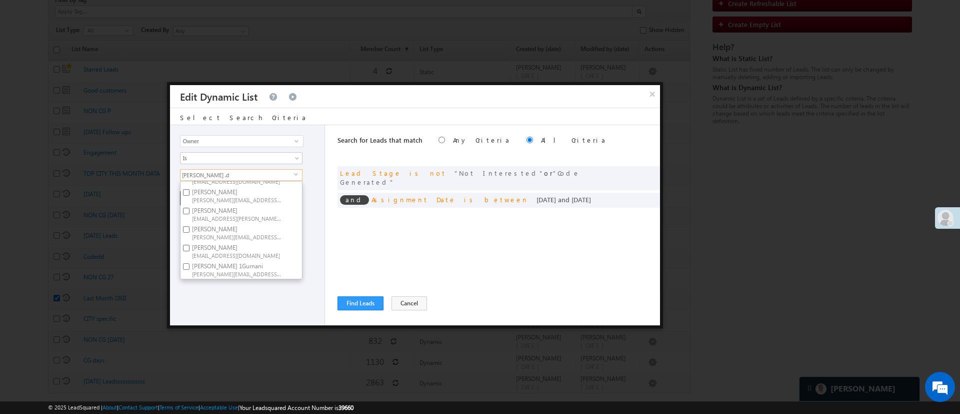
click at [190, 263] on input "Ujjwal 1Gurnani Ujjwal.1Gurnani@angelbroking.com" at bounding box center [186, 266] width 7 height 7
checkbox input "true"
click at [252, 223] on label "NIRAj SURYAWANSHI NIRAJ.SURYAWANSHI@angelbroking.com" at bounding box center [237, 232] width 112 height 19
click at [190, 226] on input "NIRAj SURYAWANSHI NIRAJ.SURYAWANSHI@angelbroking.com" at bounding box center [186, 229] width 7 height 7
checkbox input "true"
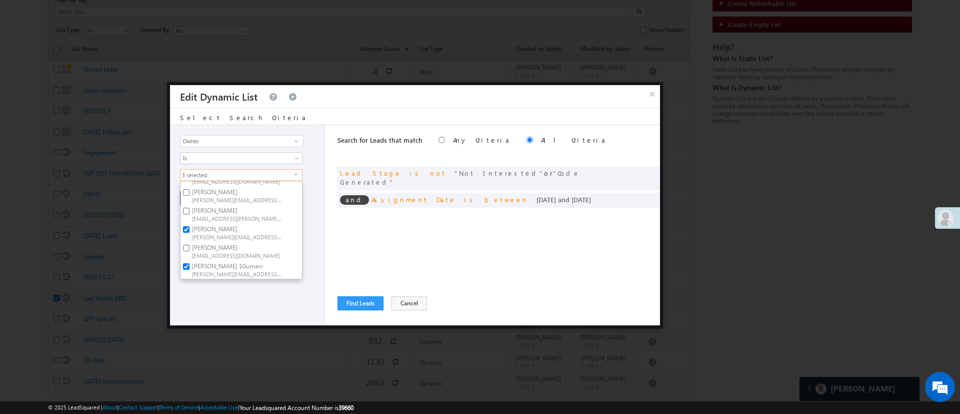
scroll to position [123, 0]
click at [237, 213] on label "Monika Jain Monika.Jain@angelbroking.com" at bounding box center [237, 214] width 112 height 19
click at [190, 213] on input "Monika Jain Monika.Jain@angelbroking.com" at bounding box center [186, 211] width 7 height 7
checkbox input "true"
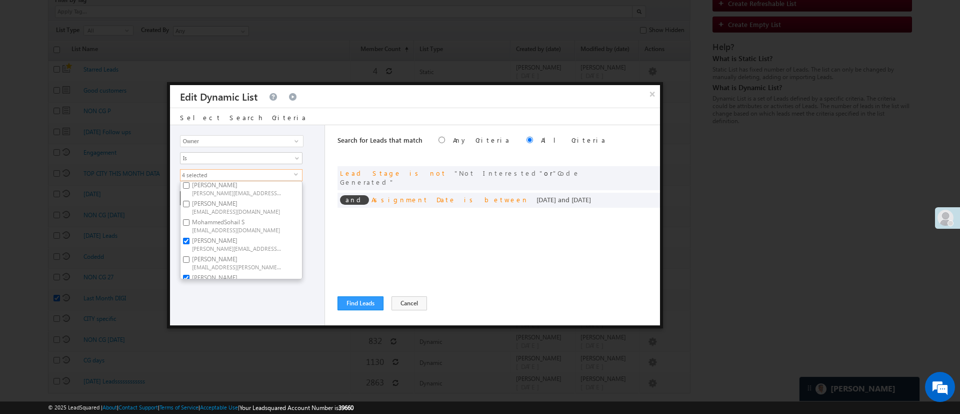
click at [253, 224] on label "MohammedSohail S MohammedSohail.S@angelbroking.com" at bounding box center [237, 225] width 112 height 19
click at [190, 224] on input "MohammedSohail S MohammedSohail.S@angelbroking.com" at bounding box center [186, 222] width 7 height 7
checkbox input "true"
click at [245, 257] on label "Naseeba Khatoon Naseeba.Khatoon@angelbroking.com" at bounding box center [237, 262] width 112 height 19
click at [190, 257] on input "Naseeba Khatoon Naseeba.Khatoon@angelbroking.com" at bounding box center [186, 259] width 7 height 7
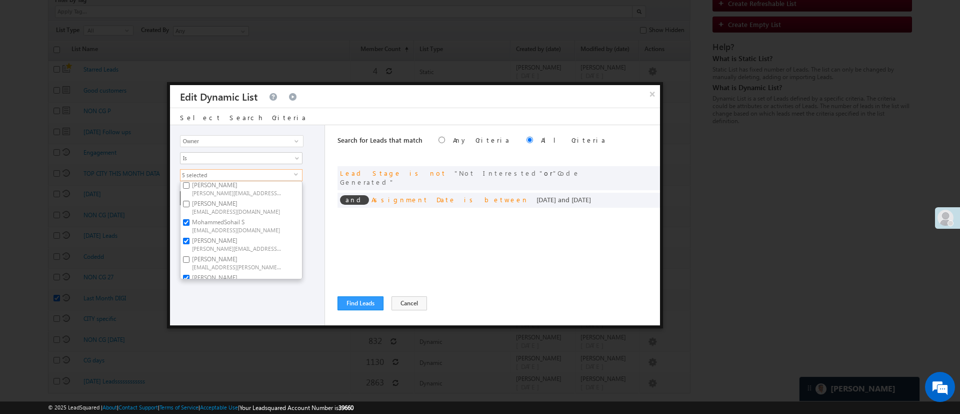
checkbox input "true"
click at [259, 295] on div "Lead Activity Task Sales Group Prospect Id WA Last Message Timestamp 4th Day Di…" at bounding box center [247, 225] width 155 height 200
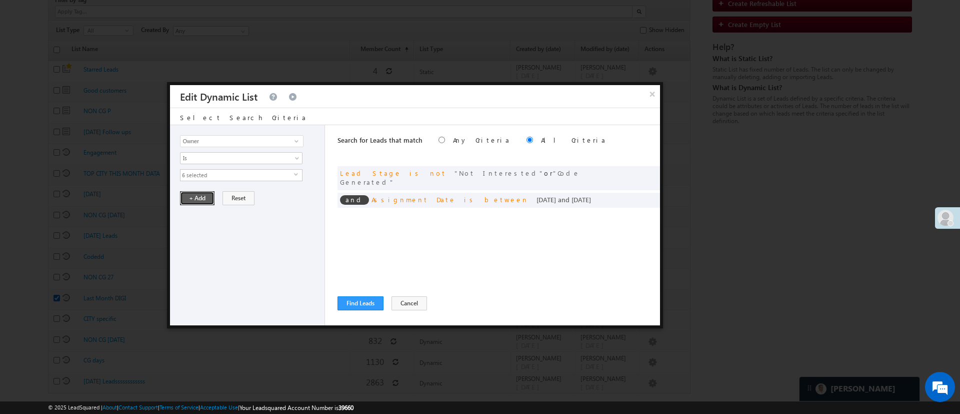
click at [201, 200] on button "+ Add" at bounding box center [197, 198] width 35 height 14
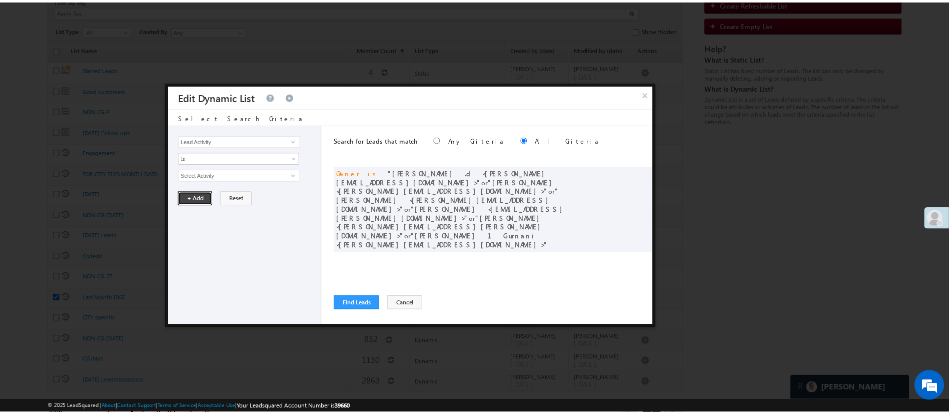
scroll to position [11, 0]
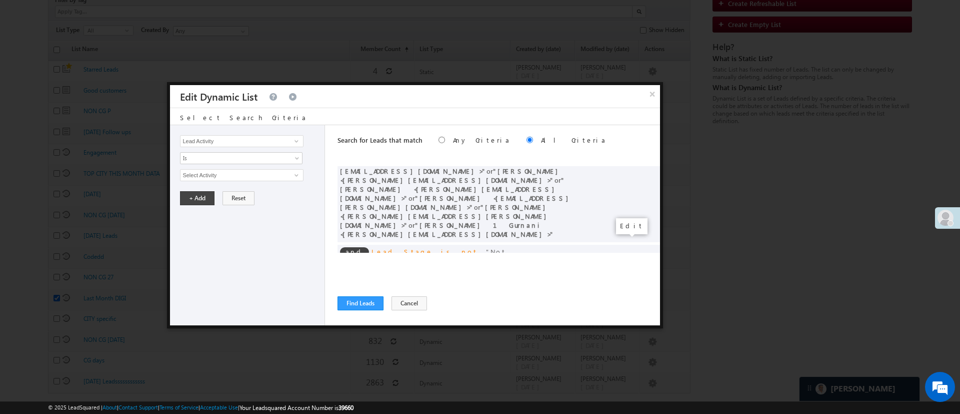
click at [634, 274] on span at bounding box center [637, 277] width 7 height 7
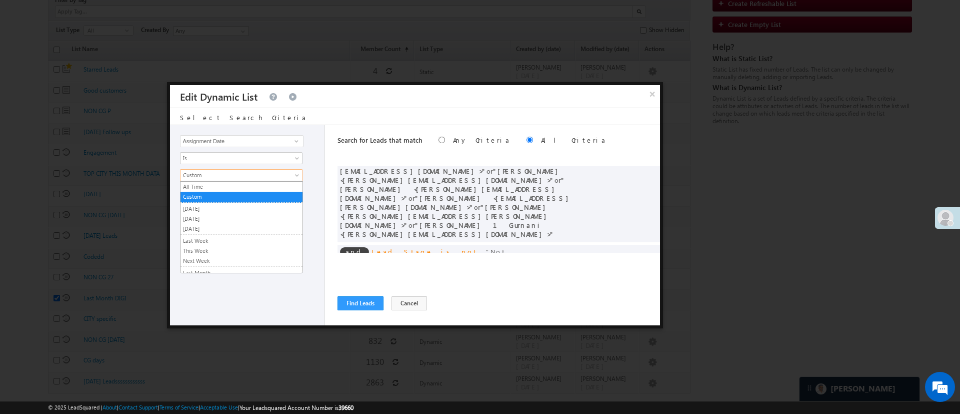
click at [274, 175] on span "Custom" at bounding box center [235, 175] width 109 height 9
click at [259, 209] on link "[DATE]" at bounding box center [242, 208] width 122 height 9
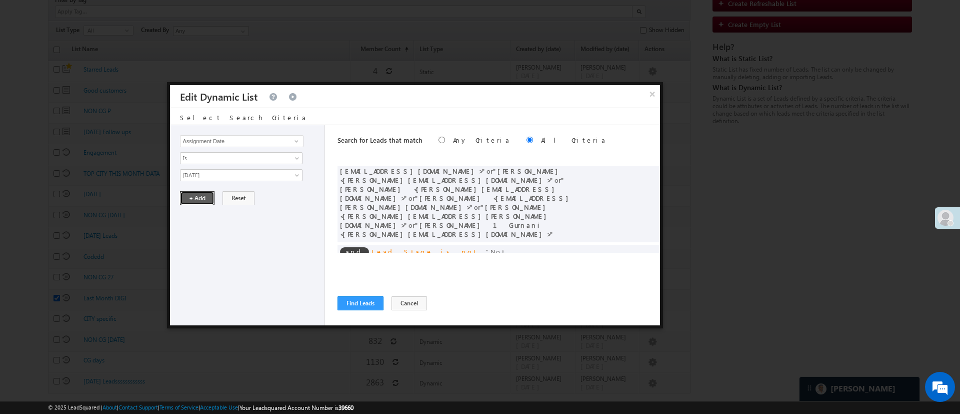
click at [187, 197] on button "+ Add" at bounding box center [197, 198] width 35 height 14
click at [357, 303] on button "Find Leads" at bounding box center [361, 303] width 46 height 14
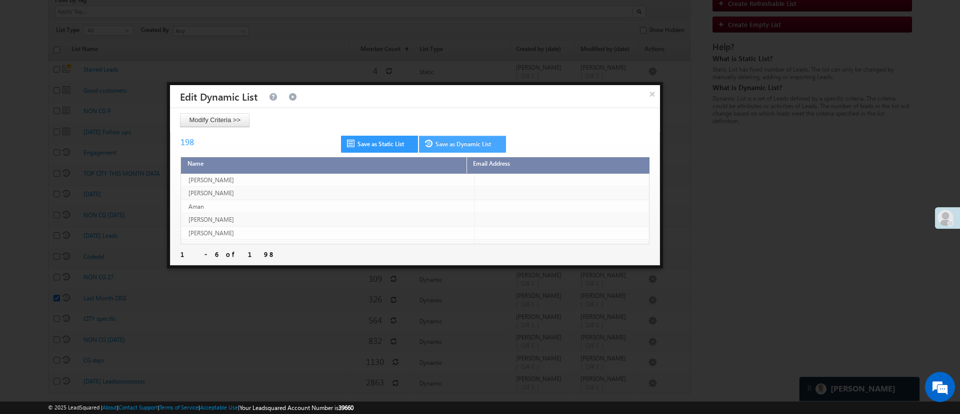
click at [478, 150] on link "Save as Dynamic List" at bounding box center [462, 144] width 87 height 17
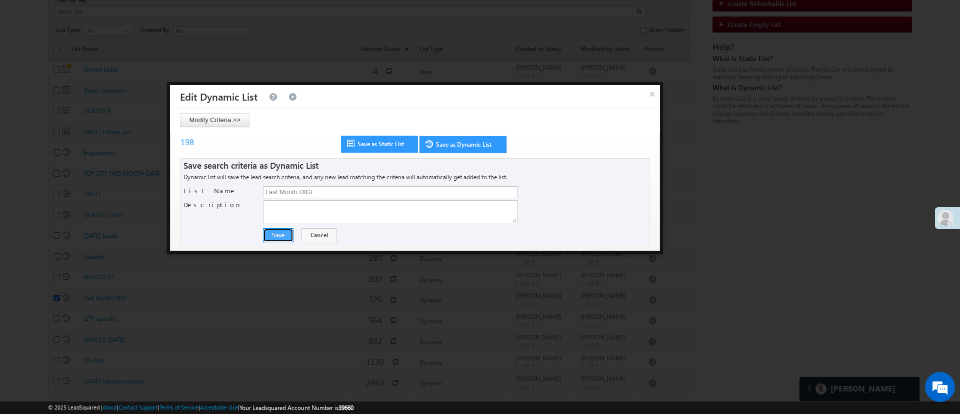
click at [279, 234] on button "Save" at bounding box center [278, 235] width 31 height 14
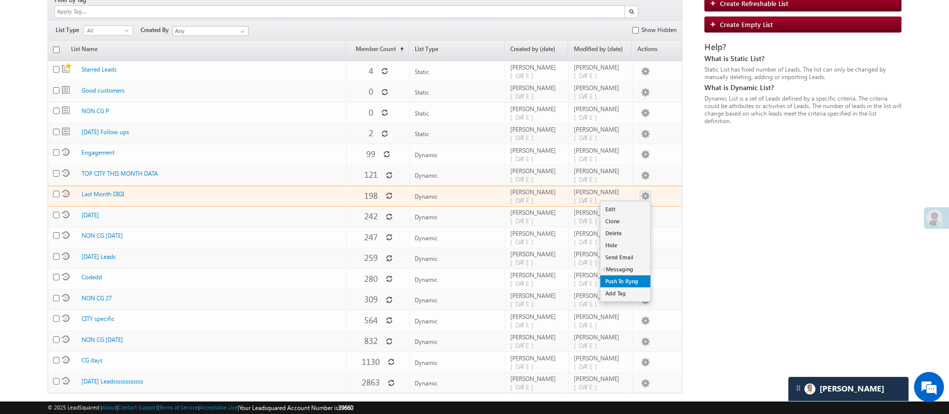
click at [633, 275] on link "Push To Ryng" at bounding box center [625, 281] width 50 height 12
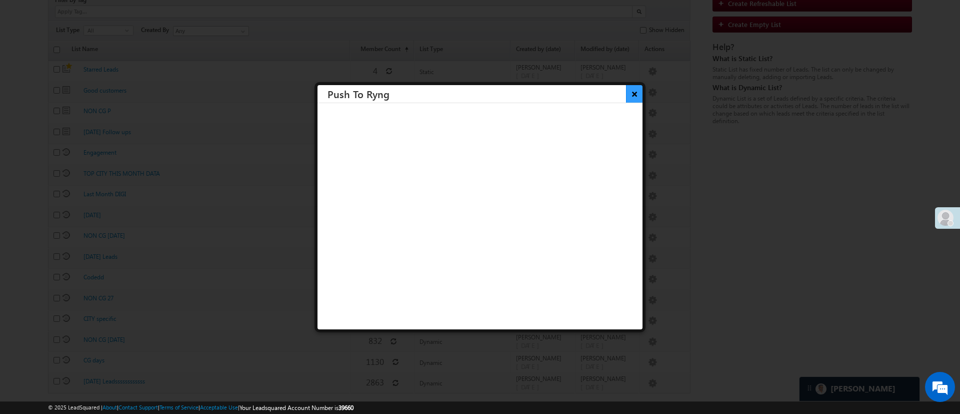
click at [626, 94] on button "×" at bounding box center [634, 94] width 17 height 18
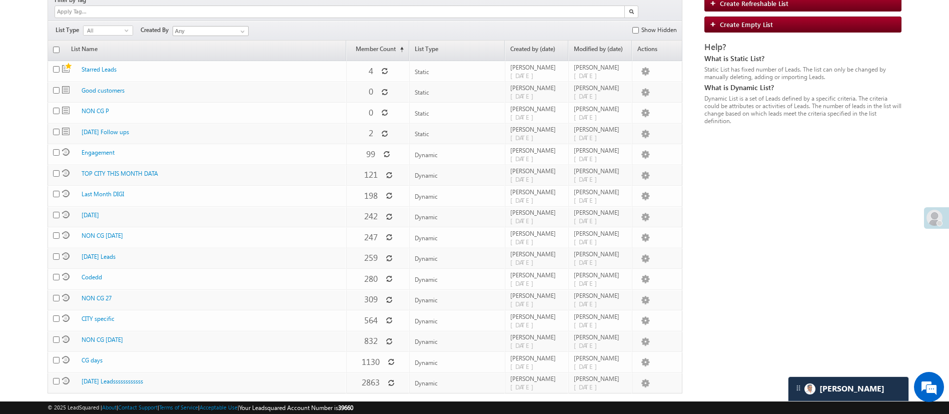
scroll to position [0, 0]
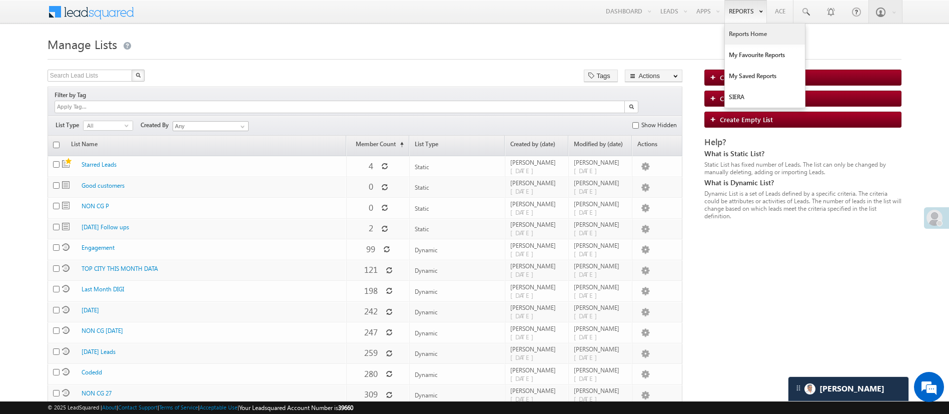
click at [751, 33] on link "Reports Home" at bounding box center [765, 34] width 80 height 21
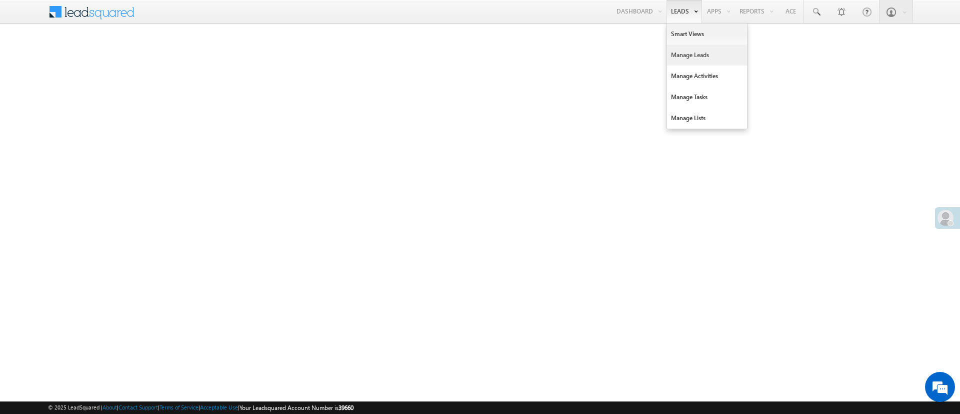
click at [686, 47] on link "Manage Leads" at bounding box center [707, 55] width 80 height 21
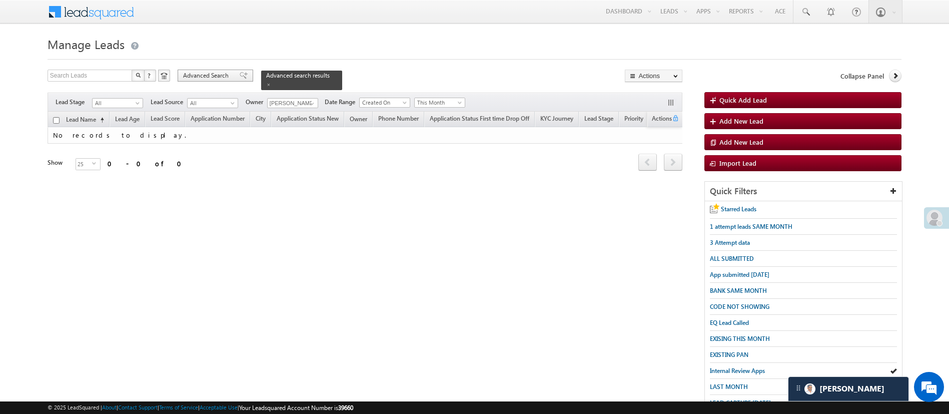
click at [188, 76] on span "Advanced Search" at bounding box center [207, 75] width 49 height 9
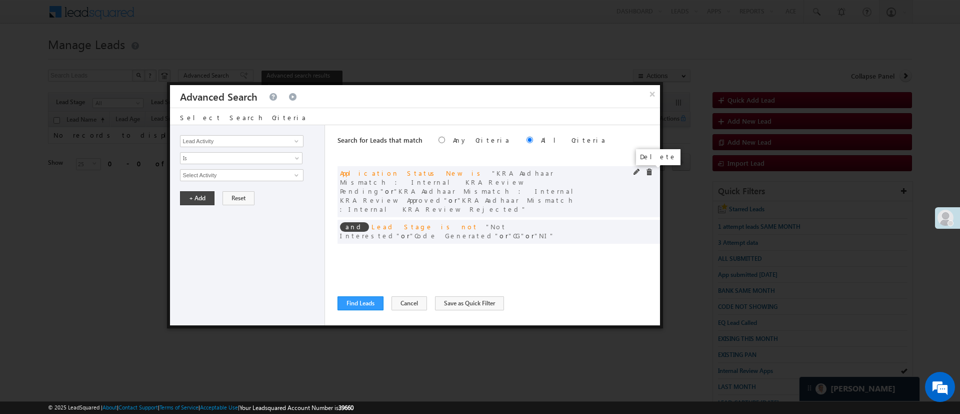
click at [646, 173] on span at bounding box center [649, 172] width 7 height 7
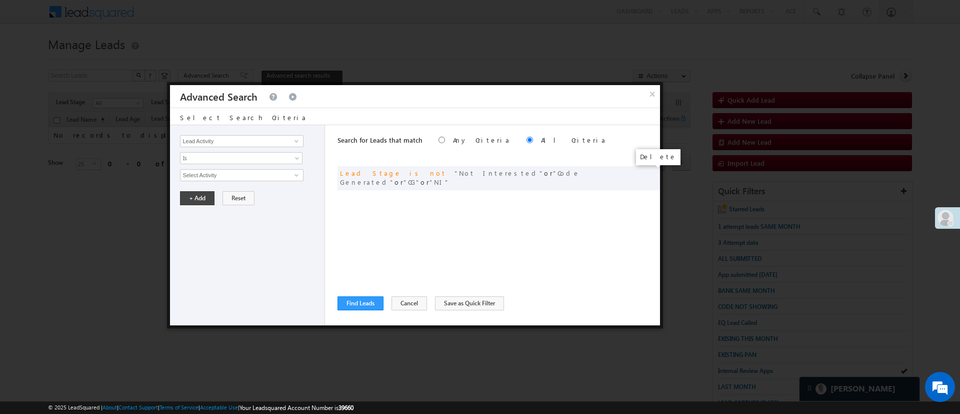
click at [0, 0] on span at bounding box center [0, 0] width 0 height 0
click at [297, 142] on span at bounding box center [297, 141] width 8 height 8
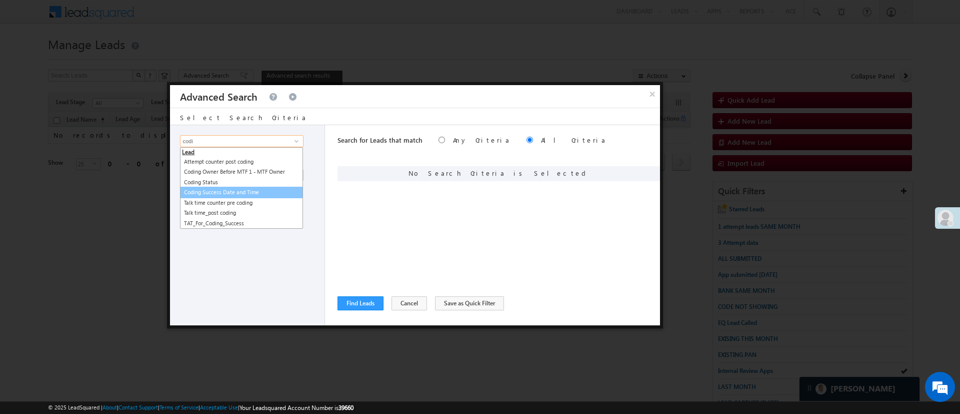
click at [268, 190] on link "Coding Success Date and Time" at bounding box center [241, 193] width 123 height 12
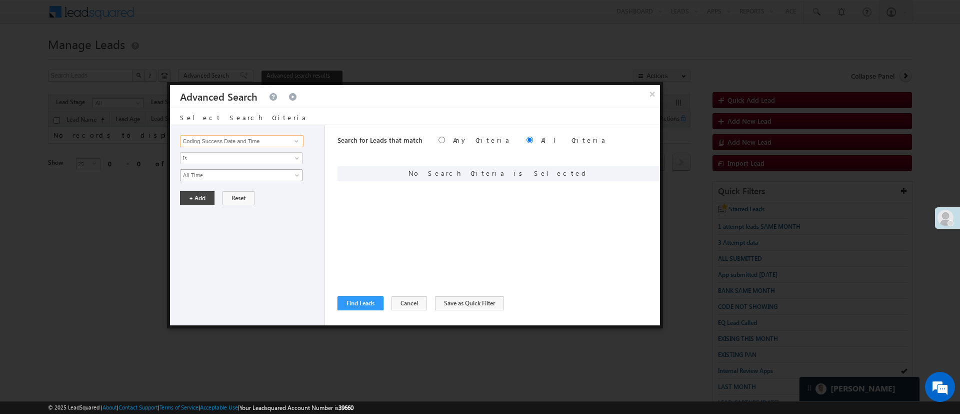
type input "Coding Success Date and Time"
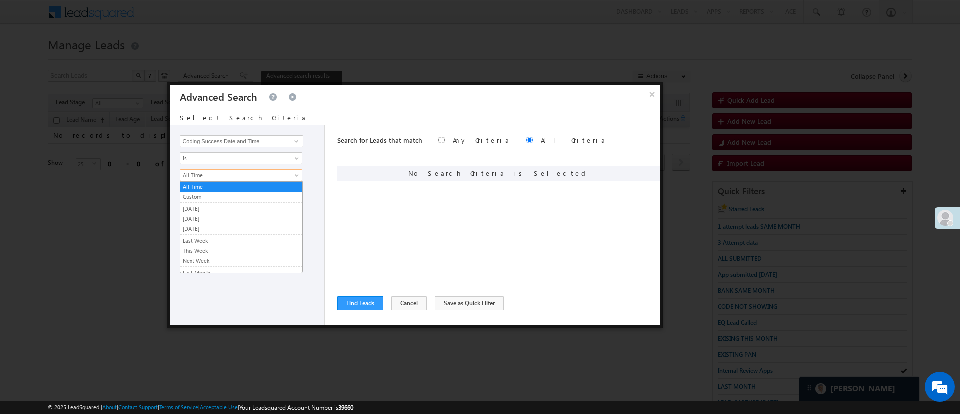
click at [271, 175] on span "All Time" at bounding box center [235, 175] width 109 height 9
click at [243, 214] on link "[DATE]" at bounding box center [242, 218] width 122 height 9
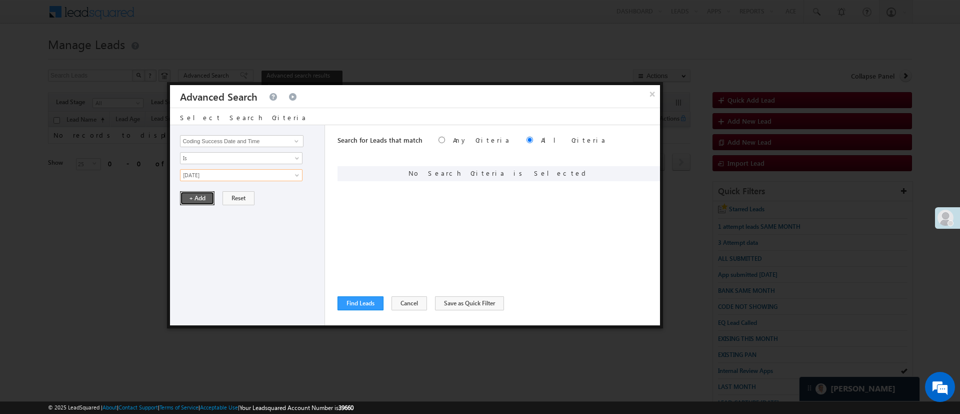
click at [210, 201] on button "+ Add" at bounding box center [197, 198] width 35 height 14
click at [369, 295] on div "Search for Leads that match Any Criteria All Criteria Note that the current tri…" at bounding box center [499, 225] width 323 height 200
click at [368, 299] on button "Find Leads" at bounding box center [361, 303] width 46 height 14
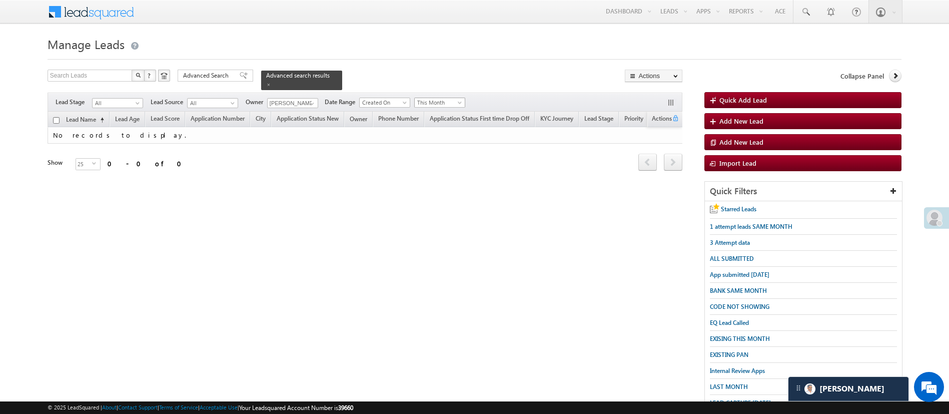
click at [458, 101] on span at bounding box center [461, 105] width 8 height 8
click at [439, 135] on link "[DATE]" at bounding box center [441, 139] width 51 height 9
click at [400, 98] on span "Created On" at bounding box center [384, 102] width 48 height 9
click at [399, 103] on link "Last Activity" at bounding box center [386, 107] width 51 height 9
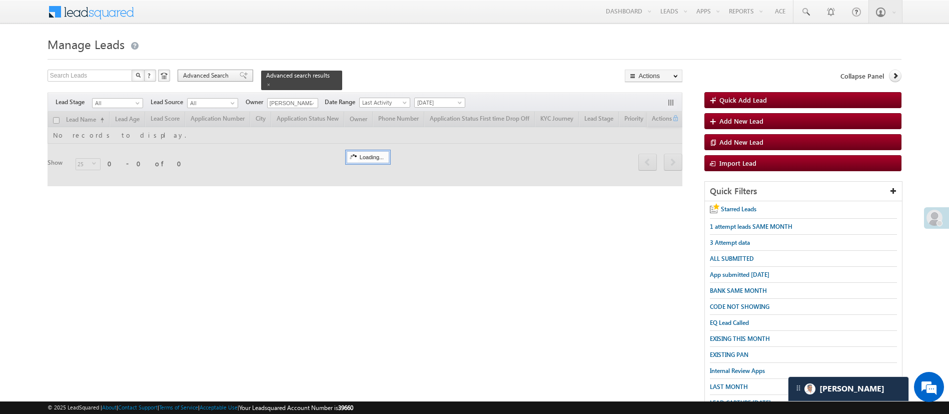
click at [208, 76] on span "Advanced Search" at bounding box center [207, 75] width 49 height 9
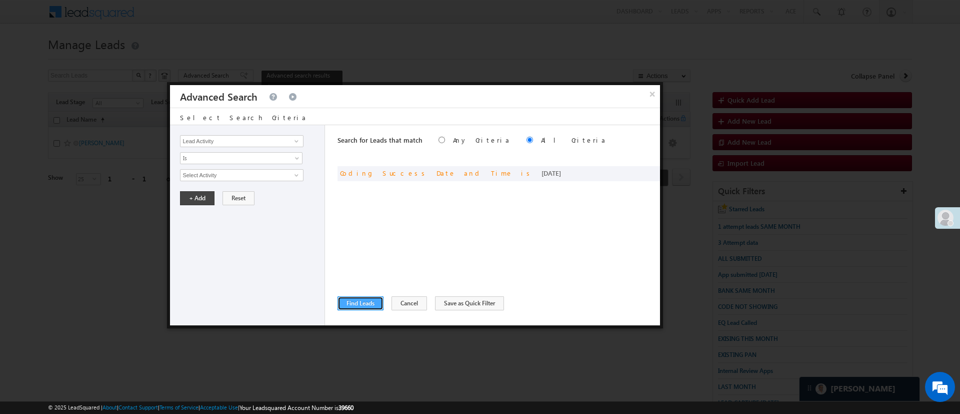
click at [351, 300] on button "Find Leads" at bounding box center [361, 303] width 46 height 14
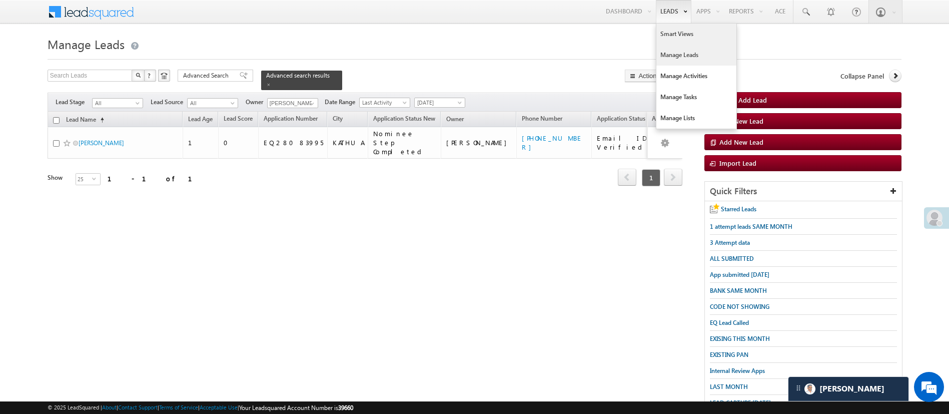
click at [684, 34] on link "Smart Views" at bounding box center [696, 34] width 80 height 21
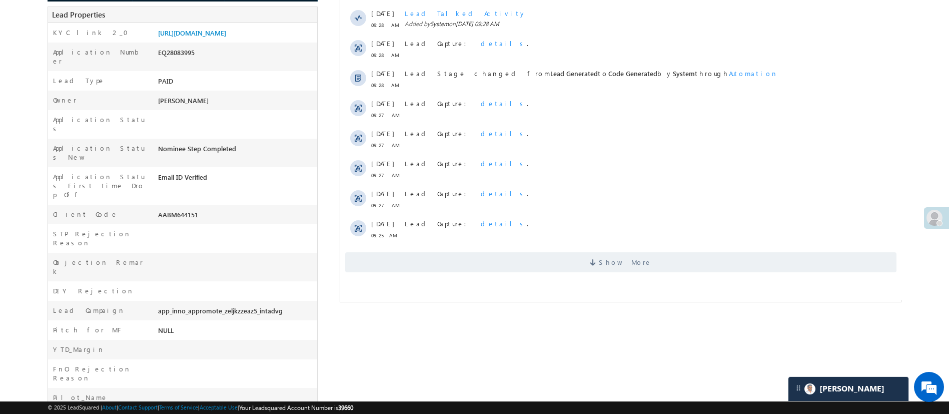
scroll to position [226, 0]
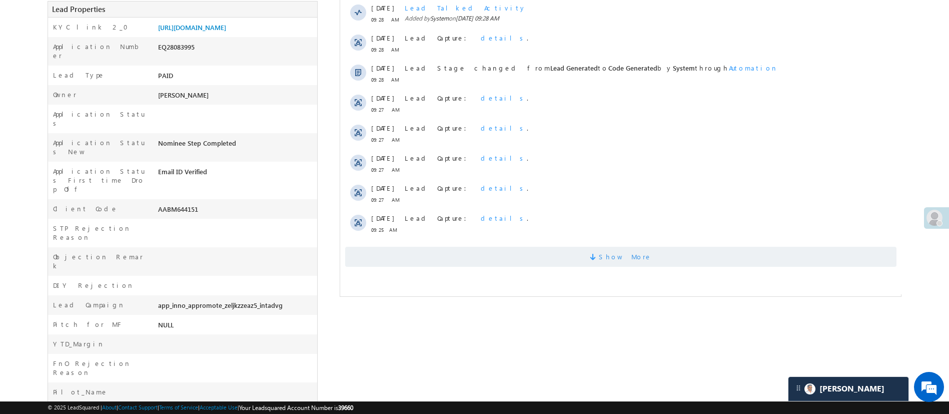
click at [622, 255] on span "Show More" at bounding box center [624, 257] width 53 height 20
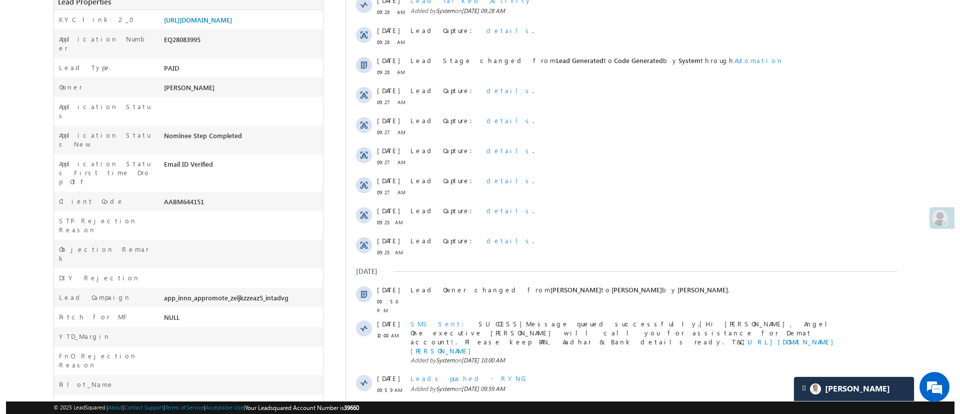
scroll to position [0, 0]
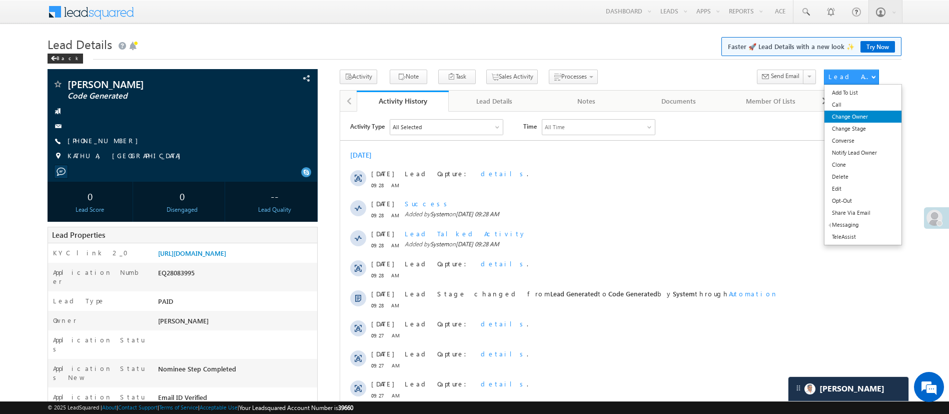
click at [872, 114] on link "Change Owner" at bounding box center [862, 117] width 77 height 12
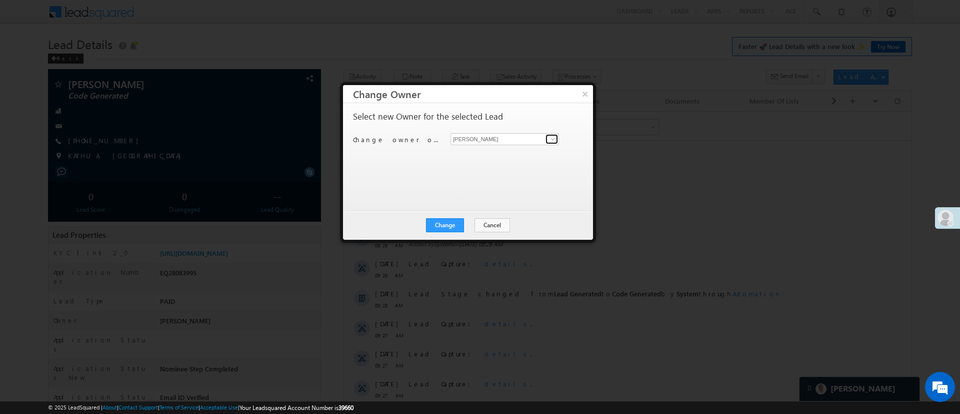
click at [550, 141] on span at bounding box center [553, 139] width 8 height 8
click at [518, 152] on link "MohammedSohail S [PERSON_NAME][EMAIL_ADDRESS][DOMAIN_NAME]" at bounding box center [505, 154] width 109 height 19
type input "MohammedSohail S"
click at [493, 229] on button "Cancel" at bounding box center [493, 225] width 36 height 14
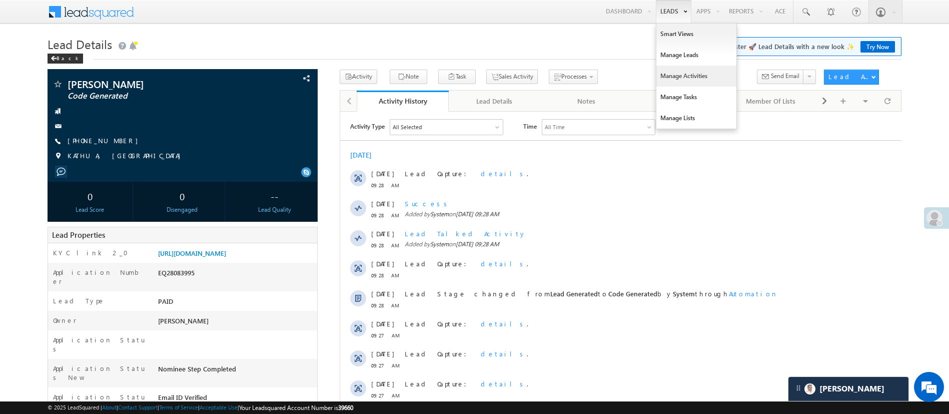
click at [700, 73] on link "Manage Activities" at bounding box center [696, 76] width 80 height 21
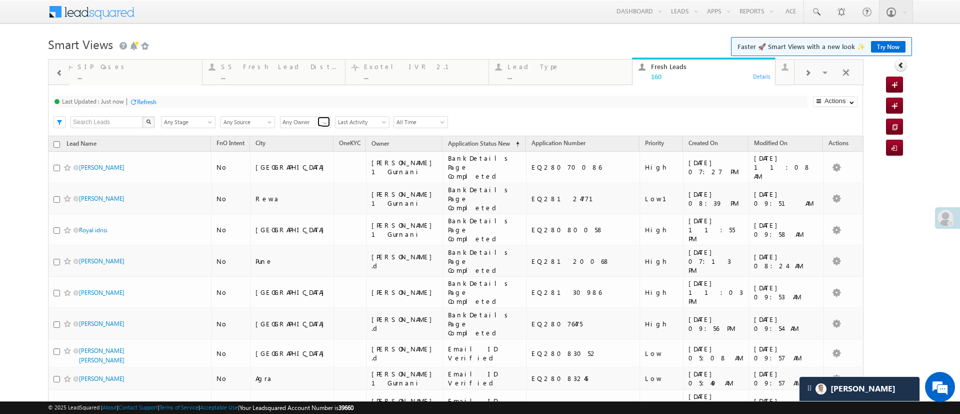
click at [321, 124] on span at bounding box center [325, 123] width 8 height 8
drag, startPoint x: 305, startPoint y: 164, endPoint x: 302, endPoint y: 169, distance: 6.0
click at [302, 160] on ul "Hemant Nandwana Himanshu Sharma Manish Panchal" at bounding box center [306, 144] width 52 height 32
click at [302, 160] on link "[PERSON_NAME]" at bounding box center [306, 155] width 52 height 12
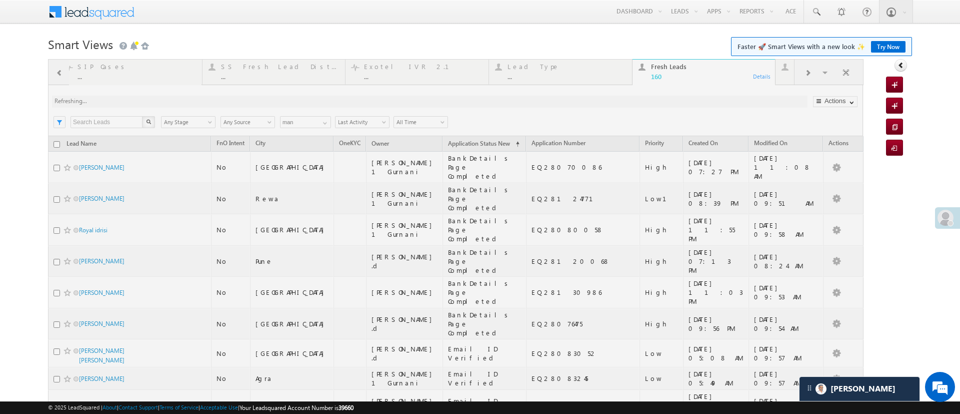
type input "[PERSON_NAME]"
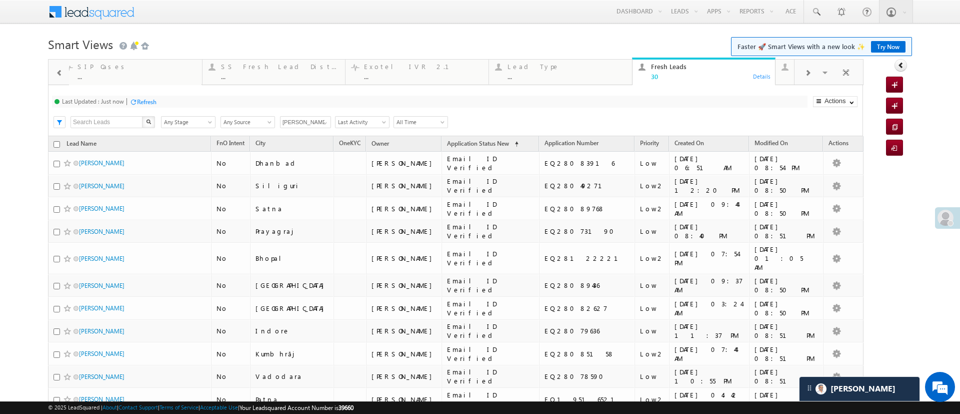
click at [55, 144] on input "checkbox" at bounding box center [57, 144] width 7 height 7
checkbox input "true"
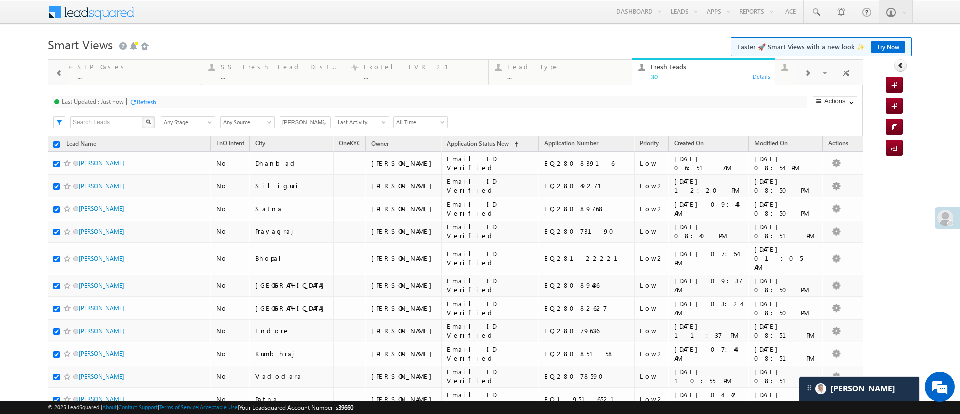
checkbox input "true"
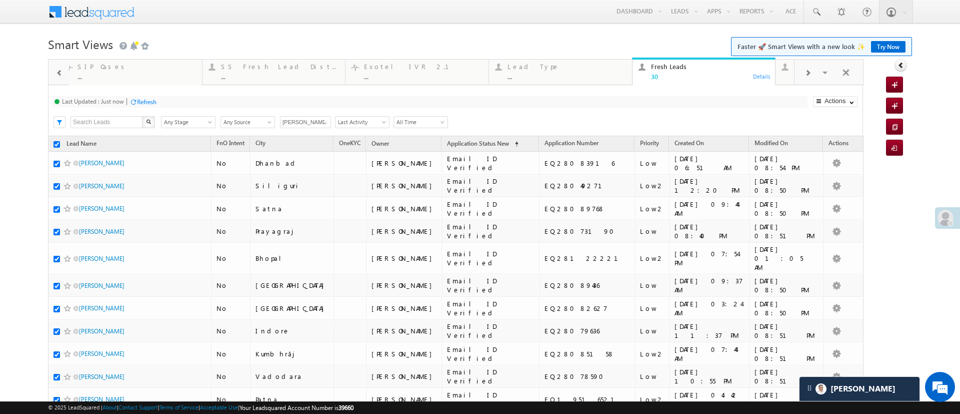
checkbox input "true"
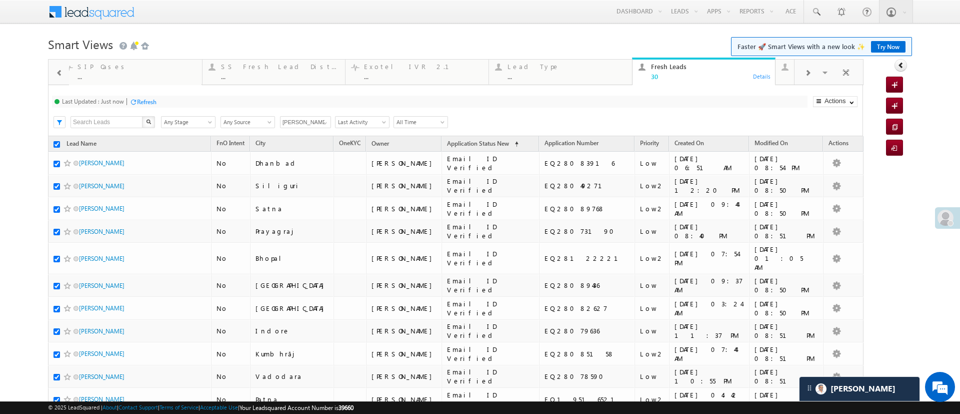
checkbox input "true"
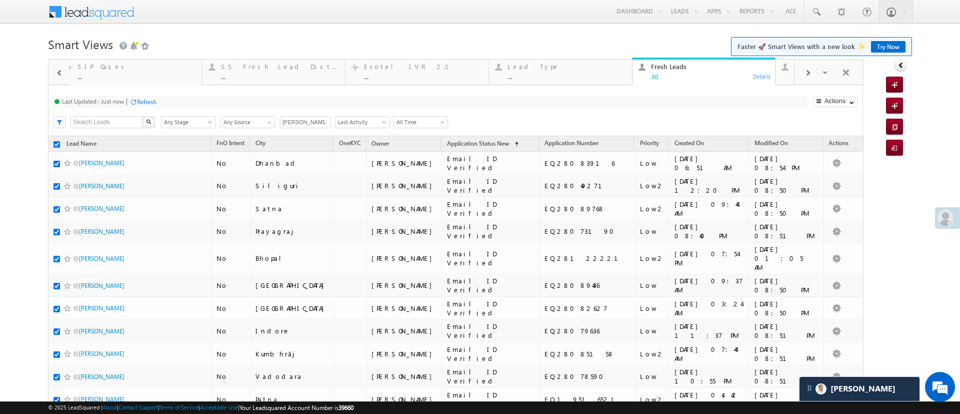
checkbox input "true"
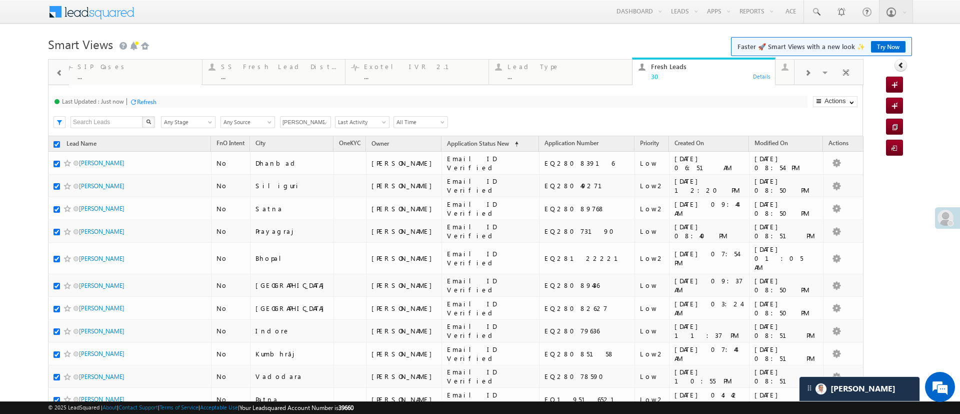
checkbox input "true"
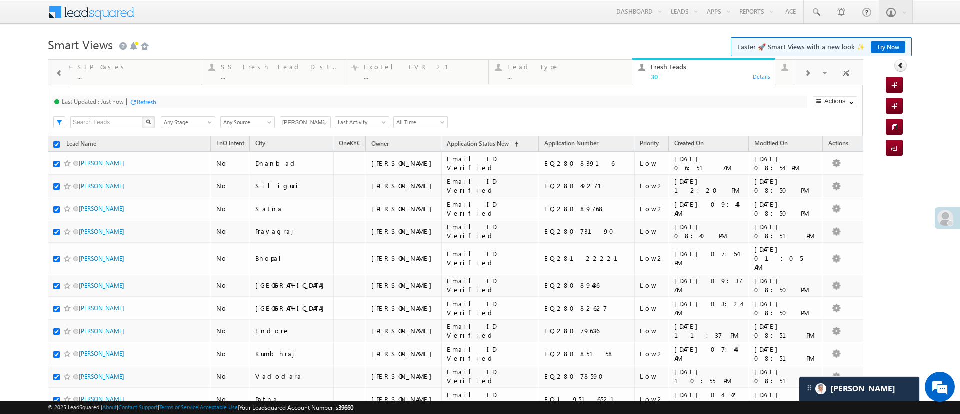
checkbox input "true"
type input "[PERSON_NAME]"
click at [840, 182] on link "Change Owner" at bounding box center [836, 180] width 44 height 11
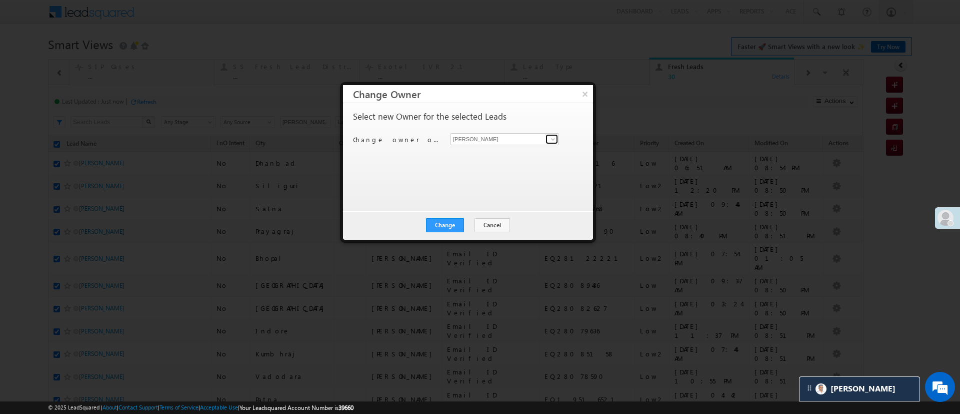
click at [550, 137] on span at bounding box center [553, 139] width 8 height 8
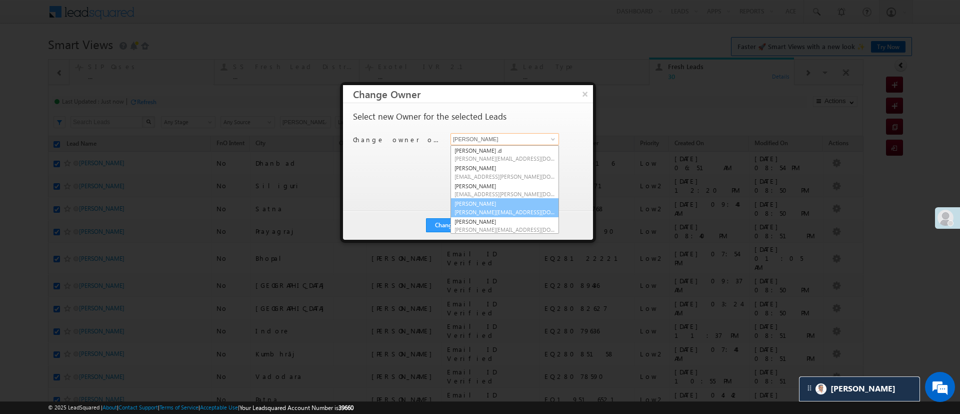
click at [529, 201] on link "Himanshu Sharma HIMANSHU.SHARMA@ANGELBROKING.COM" at bounding box center [505, 207] width 109 height 19
type input "Himanshu Sharma"
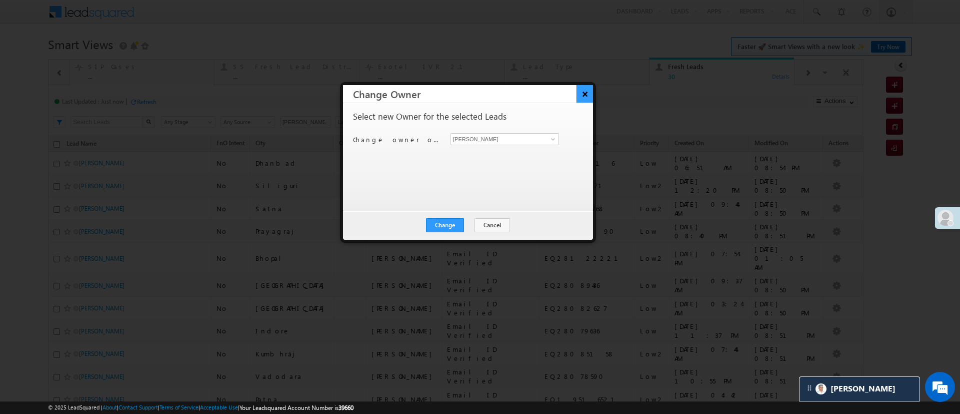
click at [582, 92] on button "×" at bounding box center [585, 94] width 17 height 18
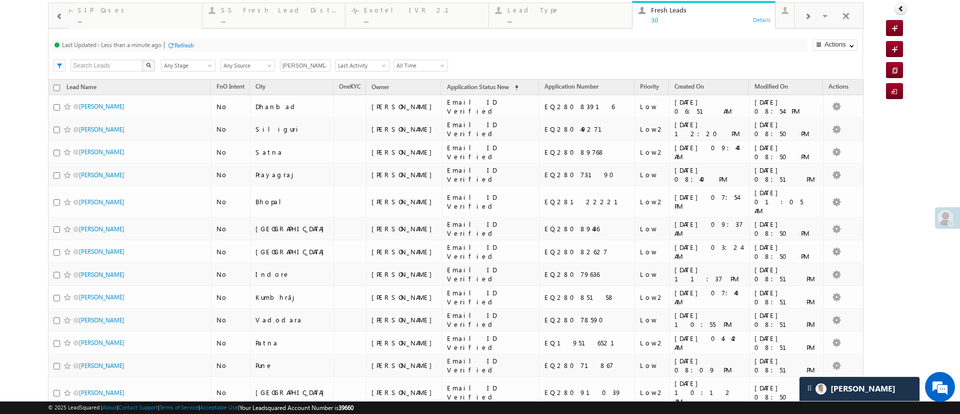
scroll to position [51, 0]
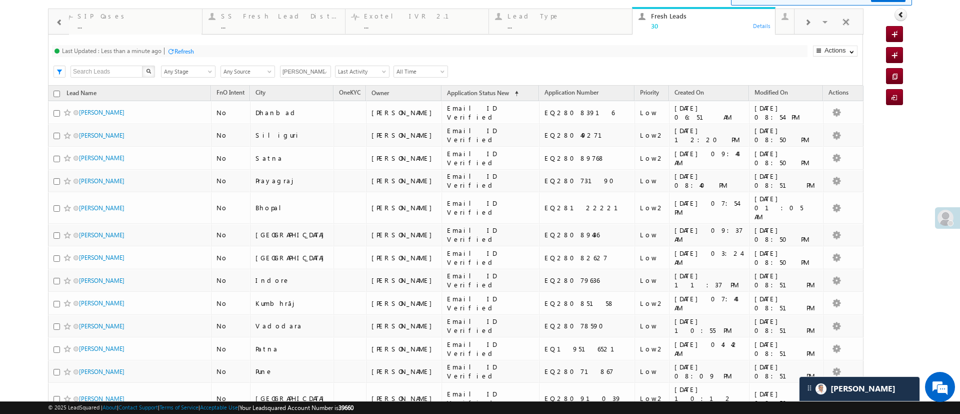
click at [57, 92] on input "checkbox" at bounding box center [57, 94] width 7 height 7
checkbox input "true"
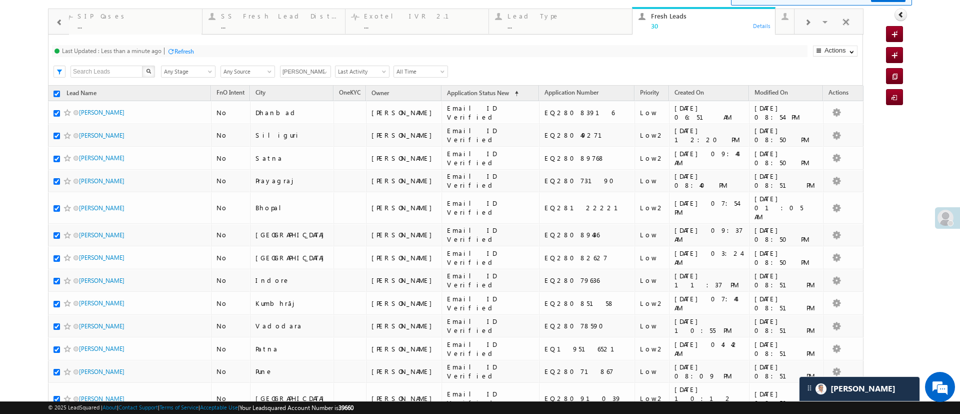
checkbox input "true"
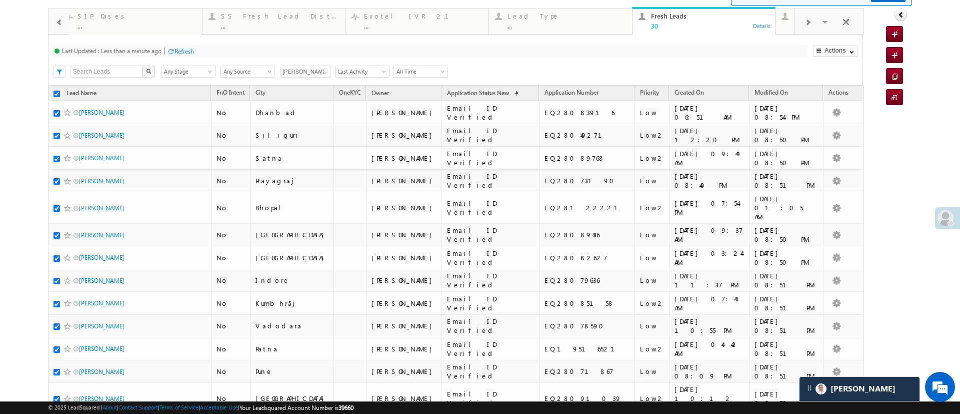
checkbox input "true"
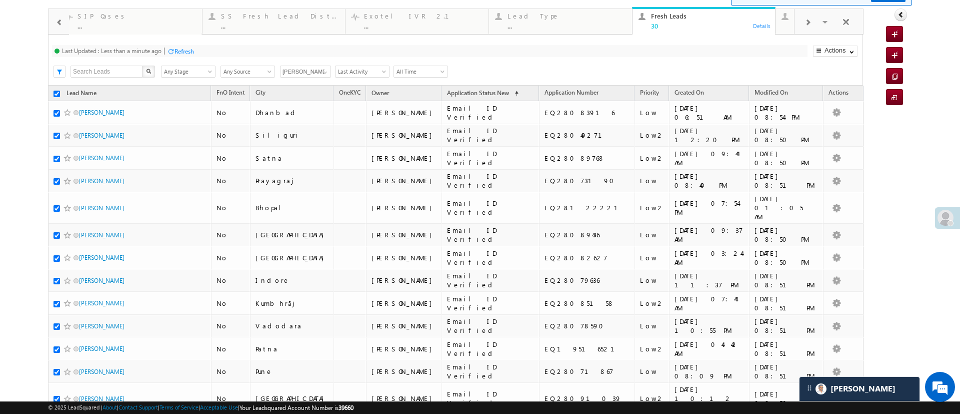
checkbox input "true"
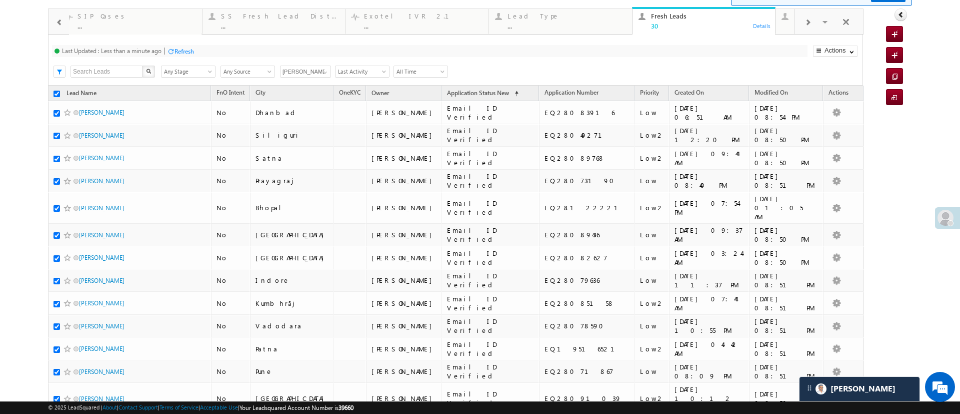
checkbox input "true"
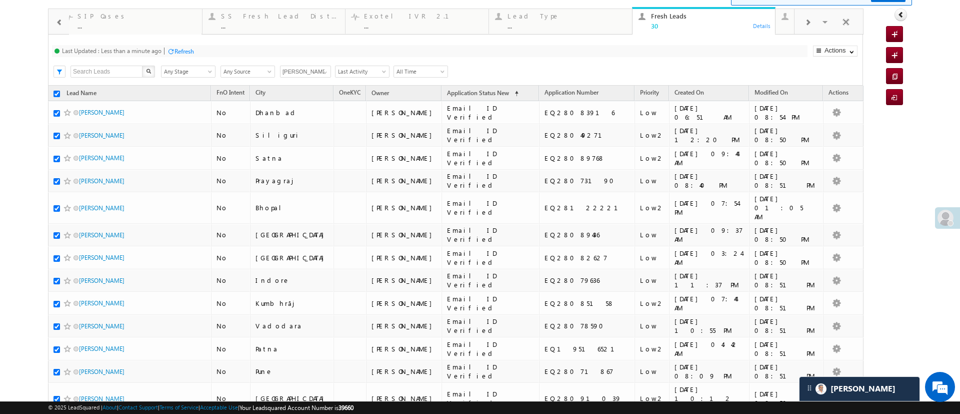
checkbox input "true"
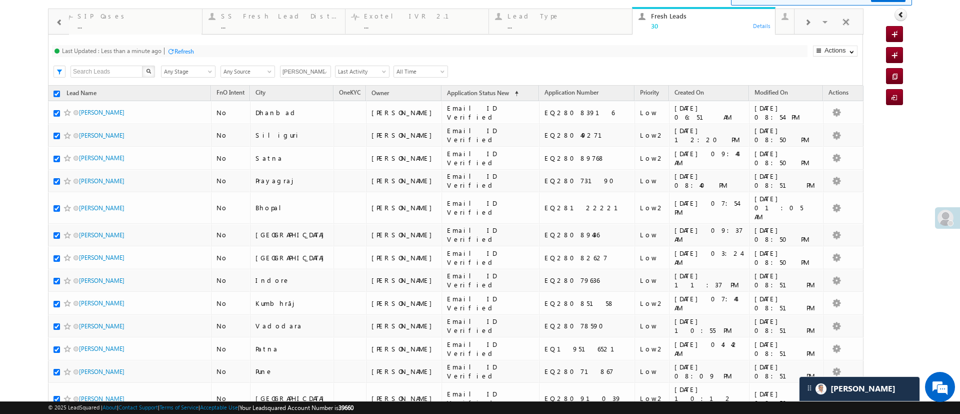
checkbox input "true"
click at [818, 129] on link "Change Owner" at bounding box center [836, 130] width 44 height 11
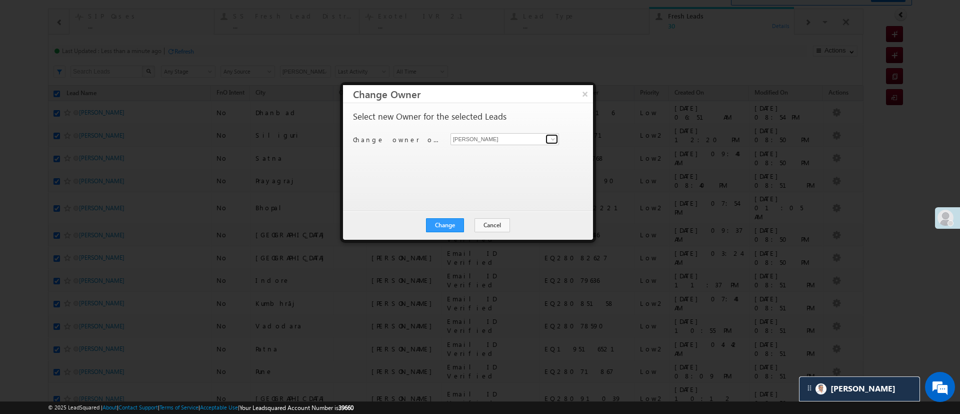
click at [550, 141] on span at bounding box center [553, 139] width 8 height 8
click at [518, 153] on link "Himanshu Sharma HIMANSHU.SHARMA@ANGELBROKING.COM" at bounding box center [505, 154] width 109 height 19
type input "Himanshu Sharma"
click at [433, 224] on button "Change" at bounding box center [445, 225] width 38 height 14
checkbox input "false"
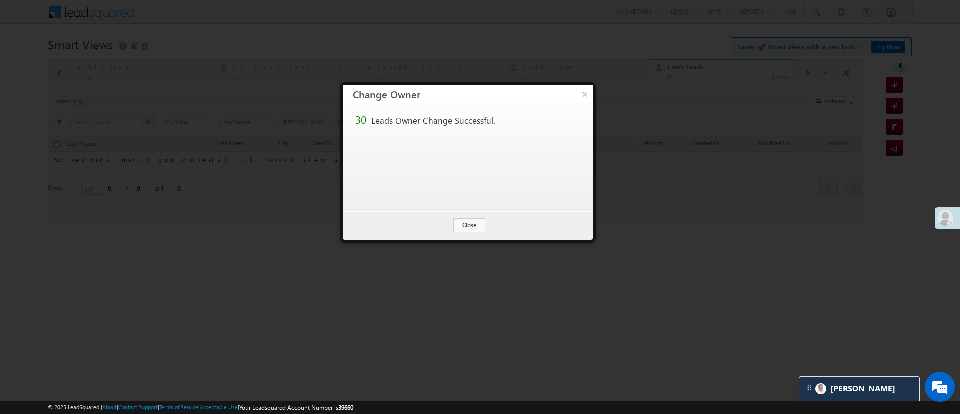
scroll to position [0, 0]
click at [481, 225] on button "Close" at bounding box center [470, 225] width 32 height 14
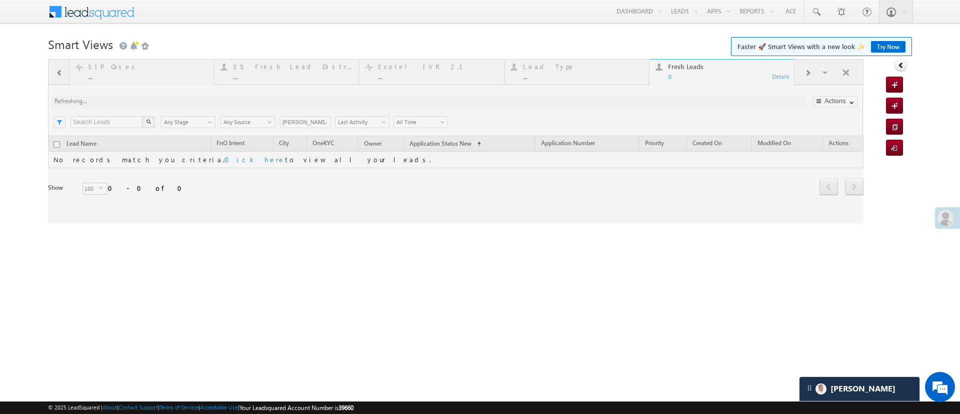
click at [822, 73] on div at bounding box center [456, 141] width 816 height 164
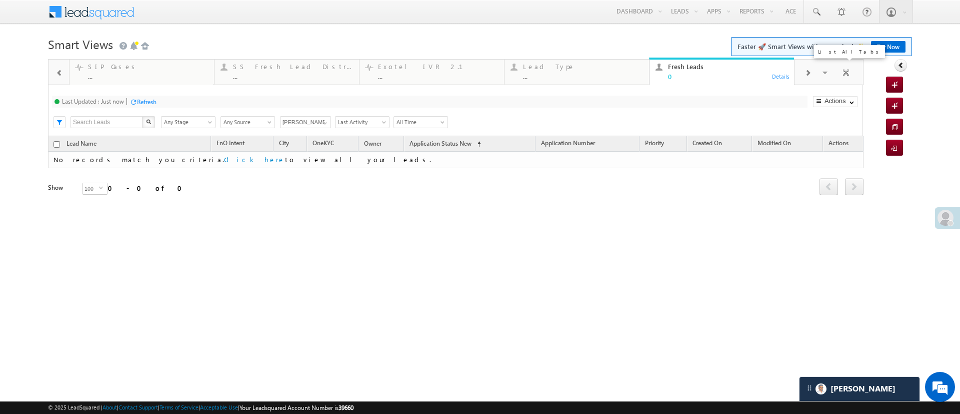
click at [819, 71] on div at bounding box center [808, 72] width 27 height 23
click at [825, 74] on span at bounding box center [826, 74] width 10 height 21
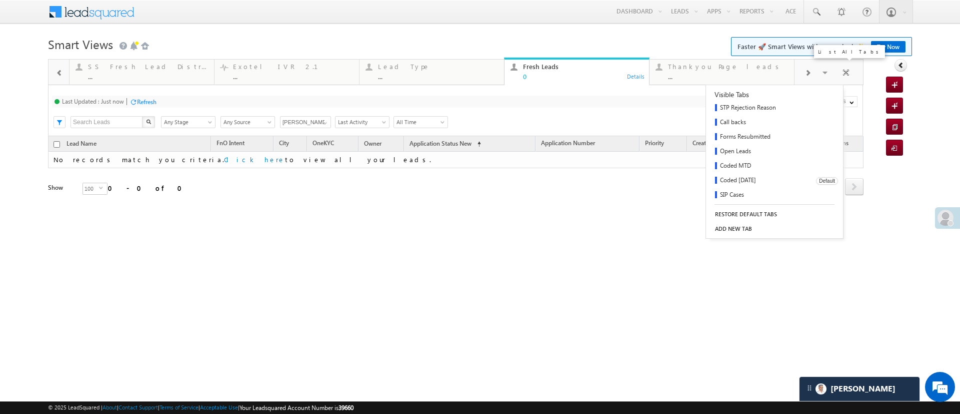
click at [754, 181] on link "Coded Today" at bounding box center [757, 181] width 103 height 15
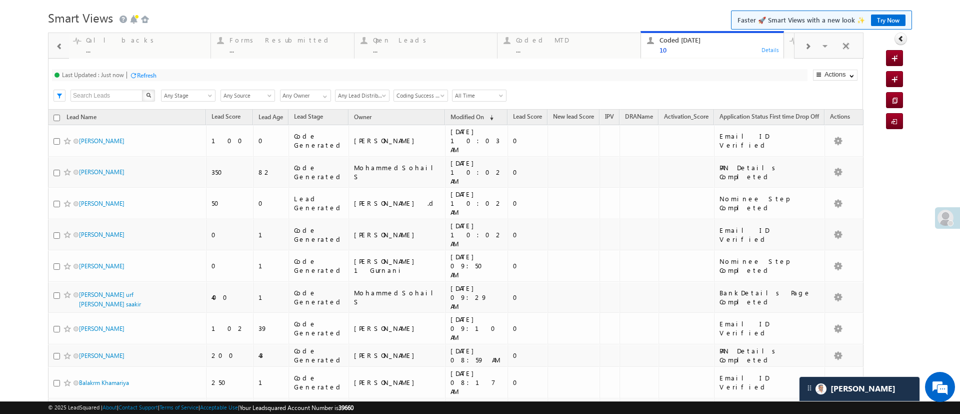
scroll to position [27, 0]
click at [821, 42] on span at bounding box center [826, 47] width 10 height 21
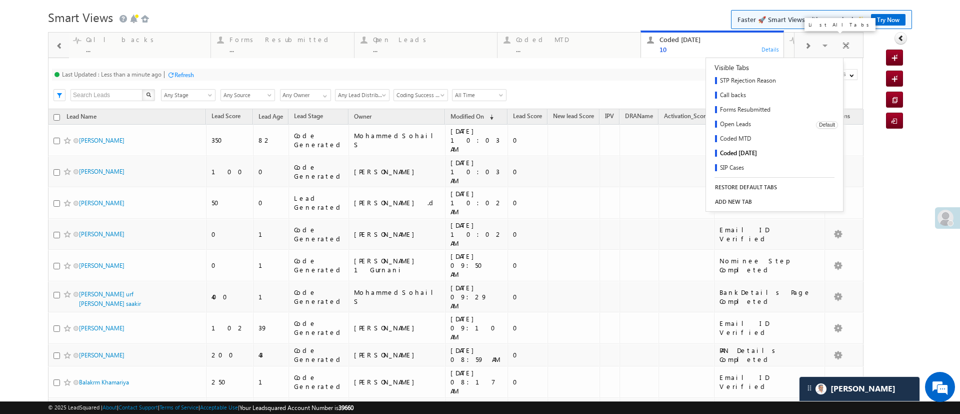
click at [721, 124] on link "Open Leads" at bounding box center [757, 125] width 103 height 15
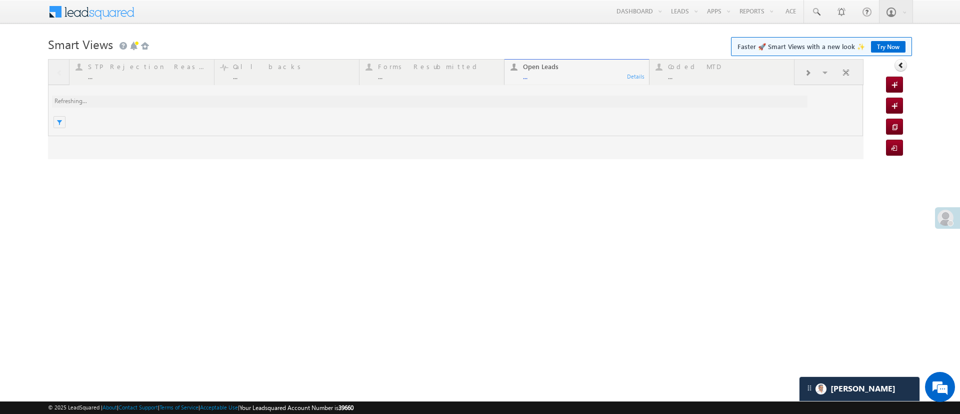
scroll to position [0, 0]
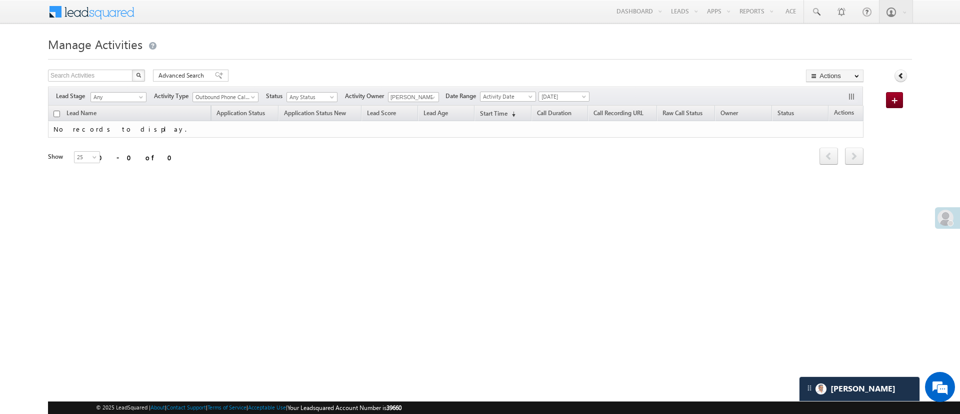
click at [438, 104] on div "Lead Stage Any Any Activity Type Add_Alternate_Number Agreed for Payment App Do…" at bounding box center [455, 96] width 815 height 19
click at [437, 101] on span at bounding box center [433, 98] width 8 height 8
click at [435, 112] on span "[PERSON_NAME][EMAIL_ADDRESS][PERSON_NAME][DOMAIN_NAME]" at bounding box center [437, 116] width 90 height 8
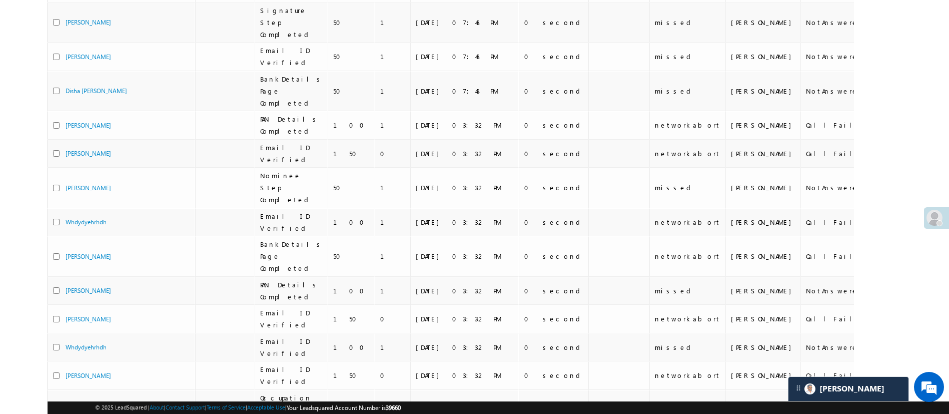
scroll to position [417, 0]
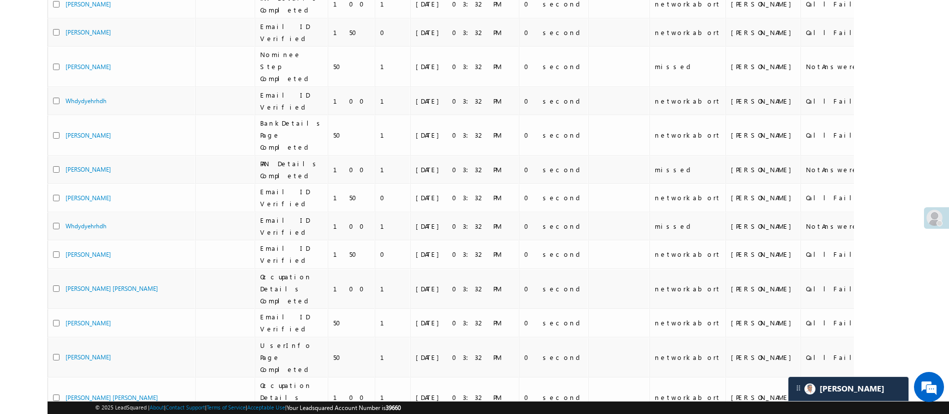
type input "[PERSON_NAME]"
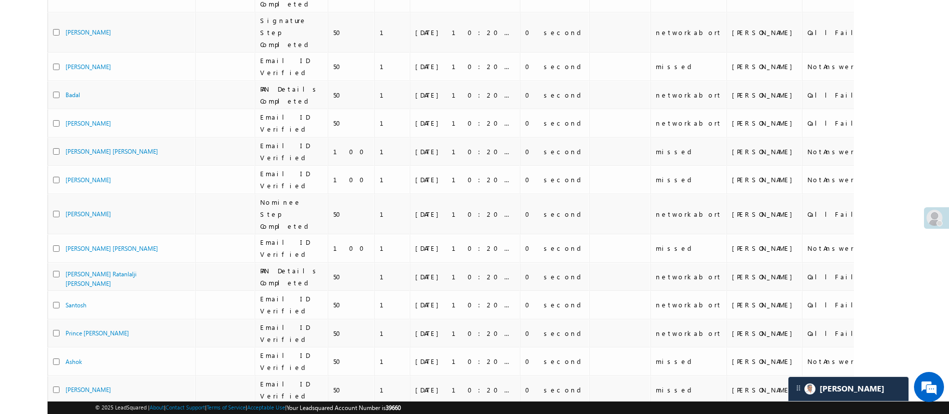
scroll to position [259, 0]
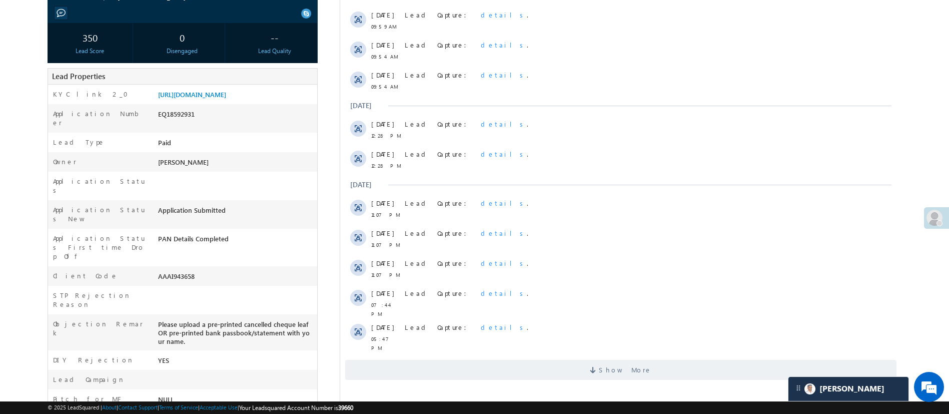
scroll to position [167, 0]
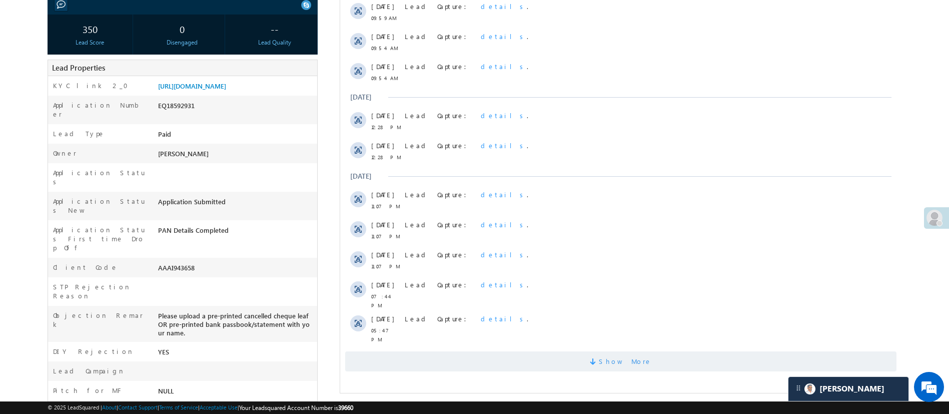
click at [623, 355] on span "Show More" at bounding box center [624, 361] width 53 height 20
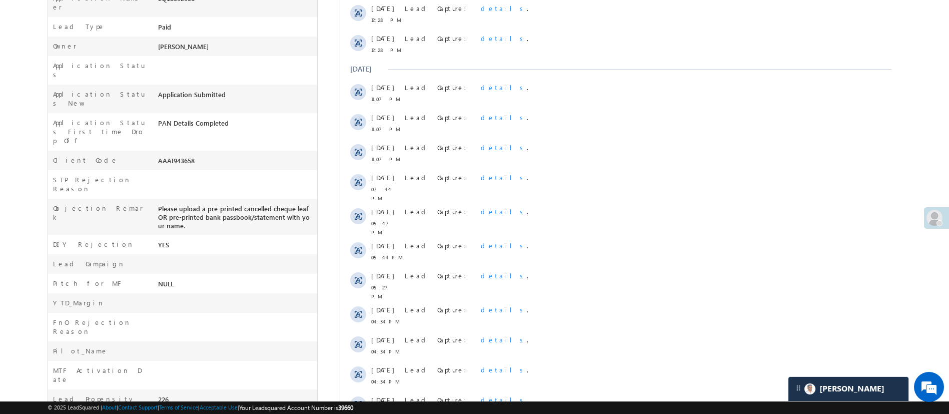
scroll to position [458, 0]
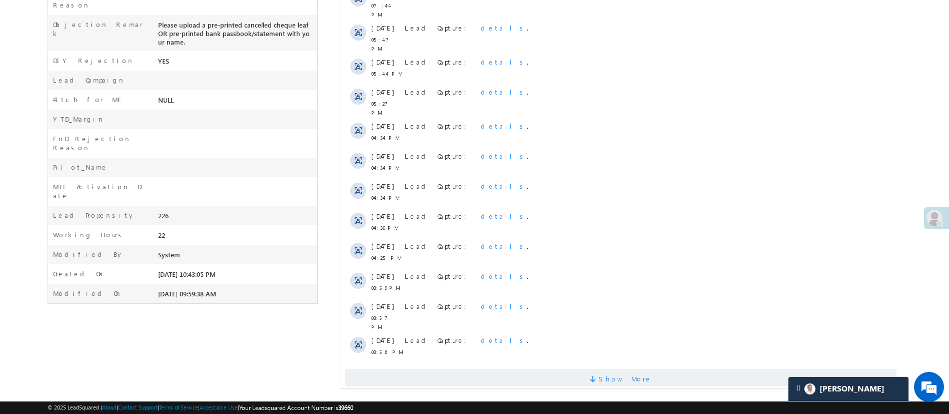
click at [615, 369] on span "Show More" at bounding box center [624, 379] width 53 height 20
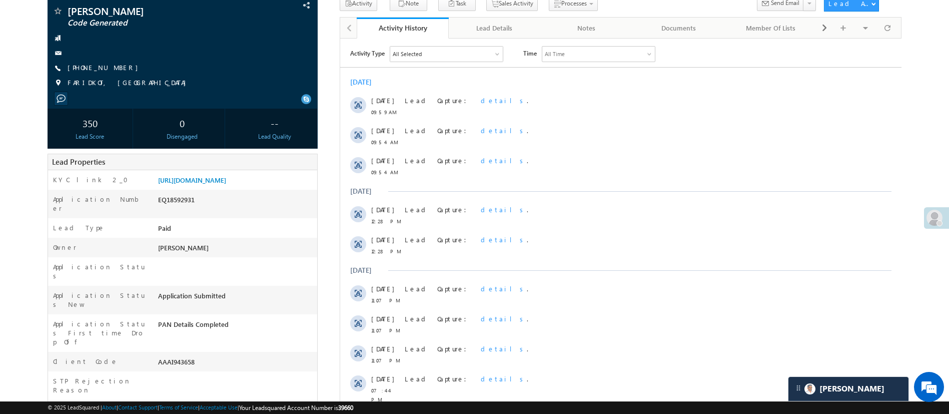
scroll to position [0, 0]
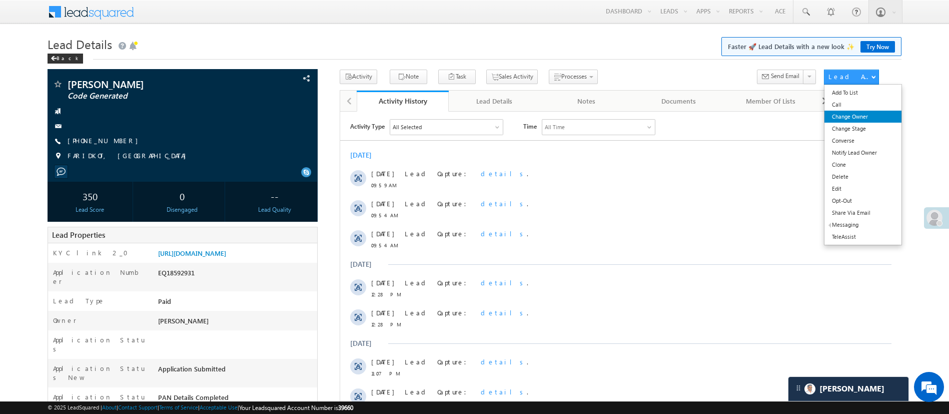
click at [871, 115] on link "Change Owner" at bounding box center [862, 117] width 77 height 12
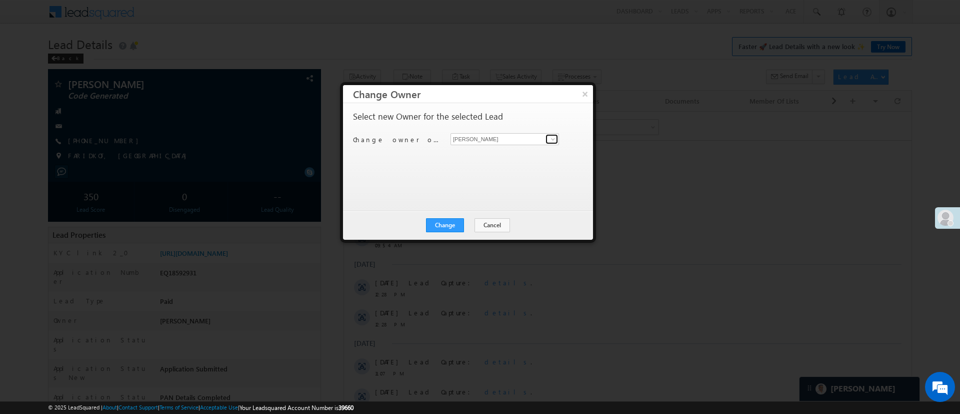
click at [555, 140] on span at bounding box center [553, 139] width 8 height 8
click at [518, 151] on link "MohammedSohail S MohammedSohail.S@angelbroking.com" at bounding box center [505, 154] width 109 height 19
type input "MohammedSohail S"
click at [447, 223] on button "Change" at bounding box center [445, 225] width 38 height 14
drag, startPoint x: 474, startPoint y: 225, endPoint x: 31, endPoint y: 120, distance: 455.4
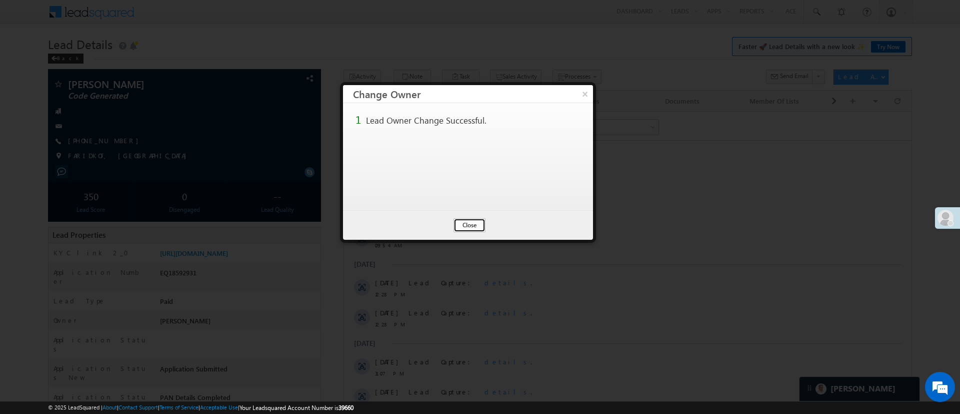
click at [474, 225] on button "Close" at bounding box center [470, 225] width 32 height 14
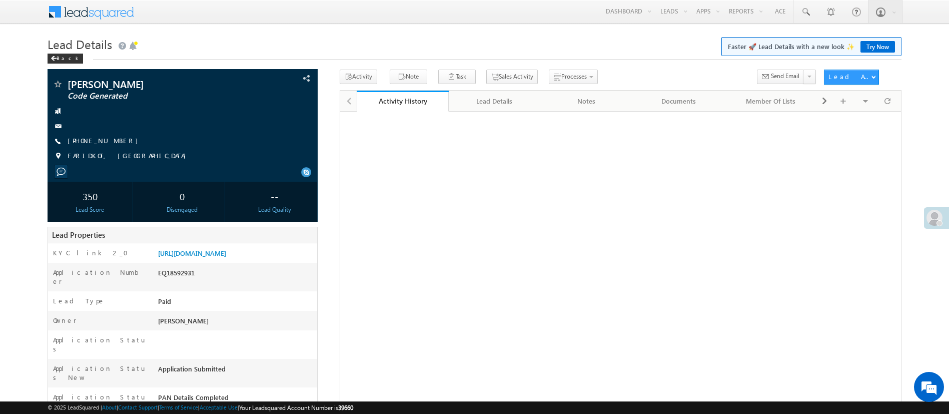
click at [168, 282] on div "EQ18592931" at bounding box center [237, 275] width 162 height 14
copy div "EQ18592931"
